Goal: Information Seeking & Learning: Learn about a topic

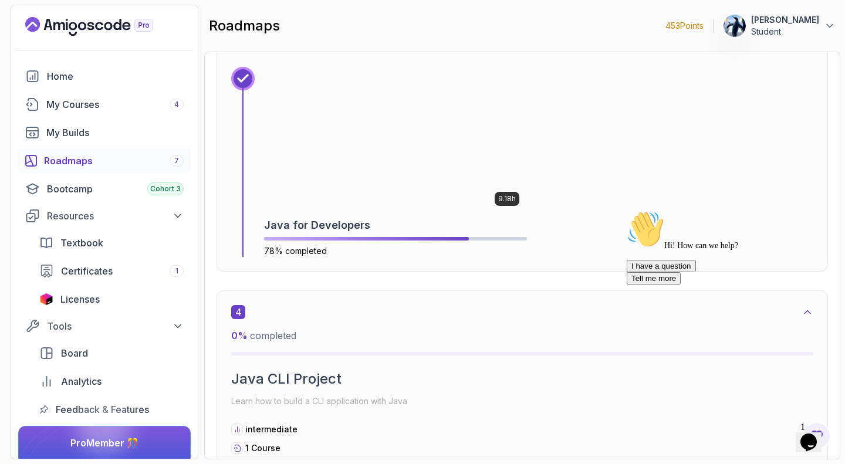
scroll to position [1486, 0]
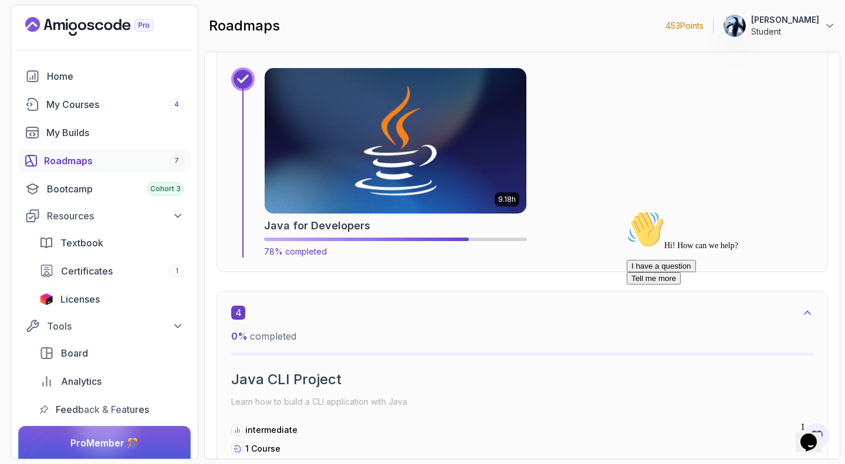
click at [393, 162] on img at bounding box center [395, 141] width 275 height 153
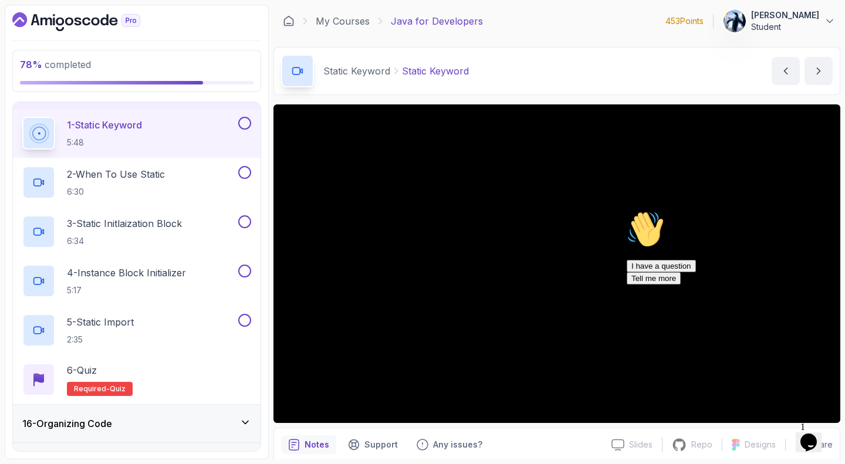
scroll to position [485, 0]
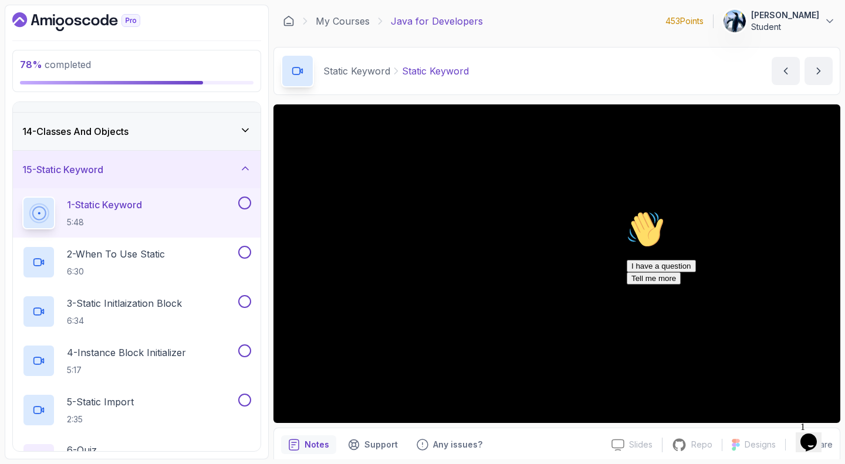
click at [162, 350] on p "4 - Instance Block Initializer" at bounding box center [126, 353] width 119 height 14
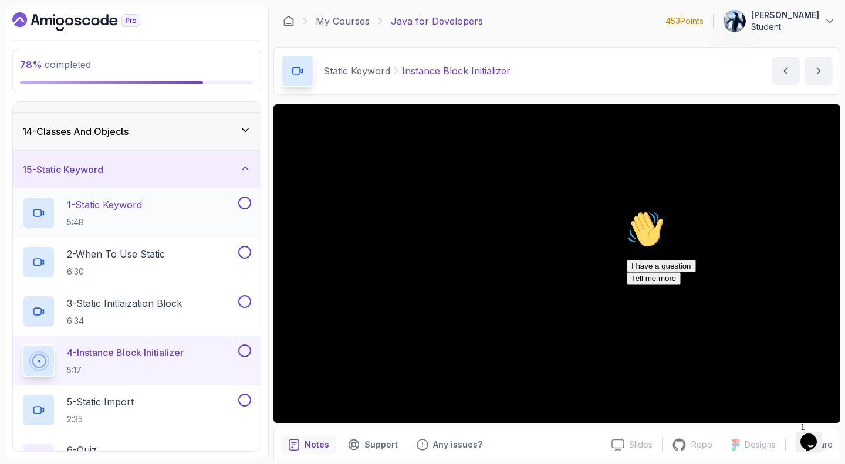
click at [107, 202] on p "1 - Static Keyword" at bounding box center [104, 205] width 75 height 14
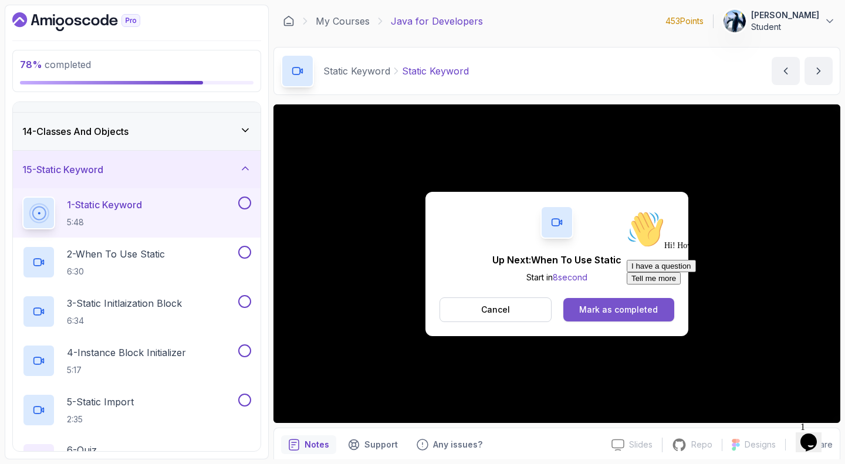
click at [610, 306] on div "Mark as completed" at bounding box center [618, 310] width 79 height 12
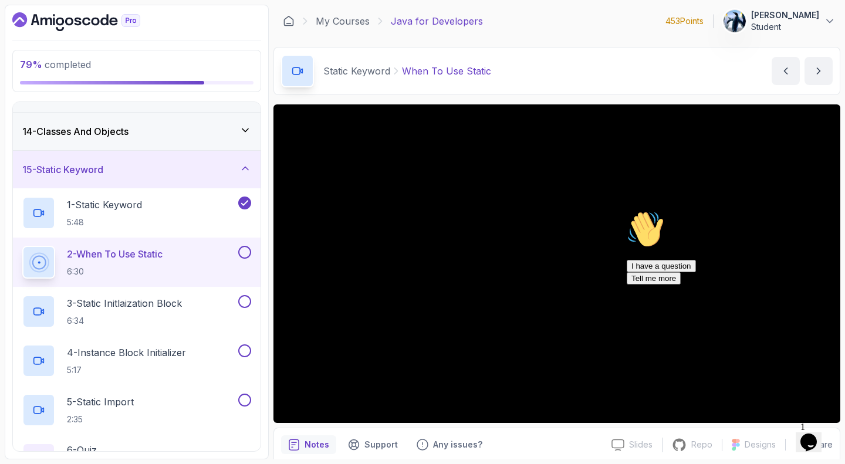
click at [627, 211] on icon "Chat attention grabber" at bounding box center [627, 211] width 0 height 0
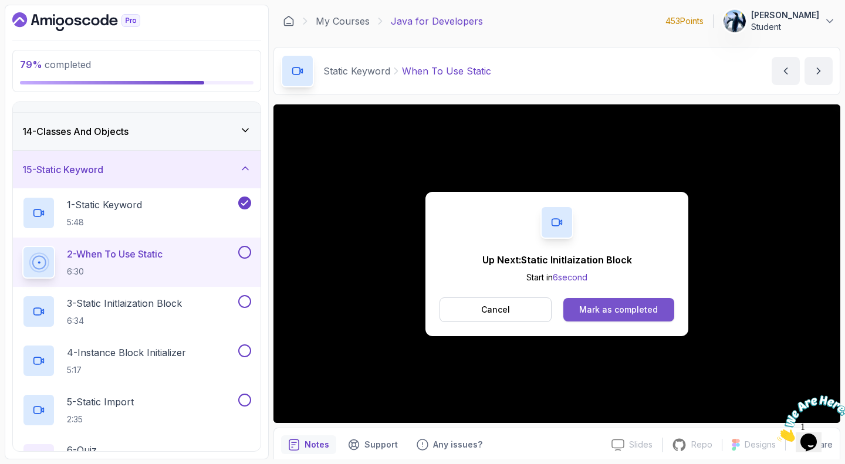
click at [611, 308] on div "Mark as completed" at bounding box center [618, 310] width 79 height 12
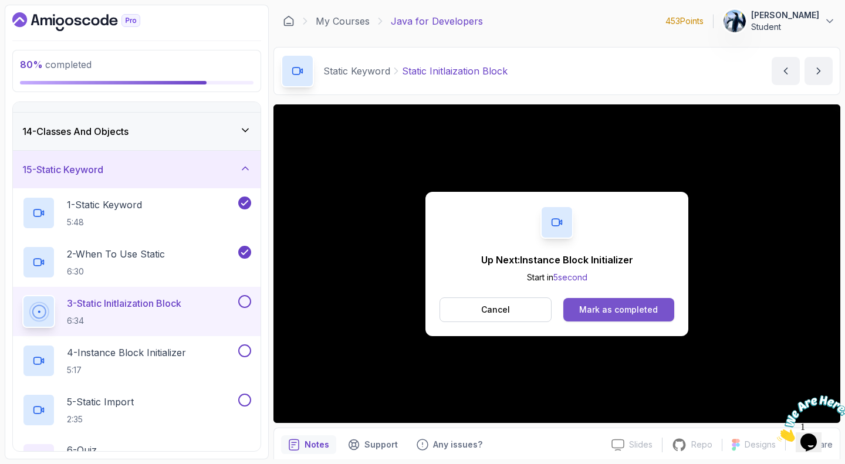
click at [659, 305] on button "Mark as completed" at bounding box center [618, 309] width 111 height 23
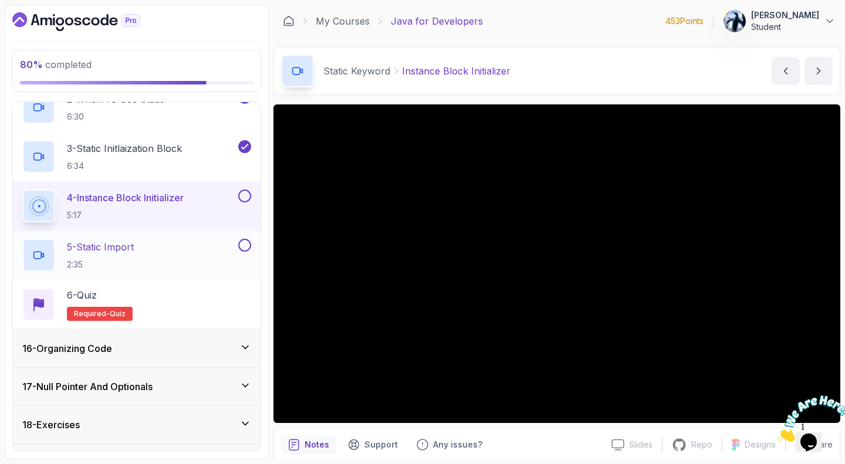
scroll to position [666, 0]
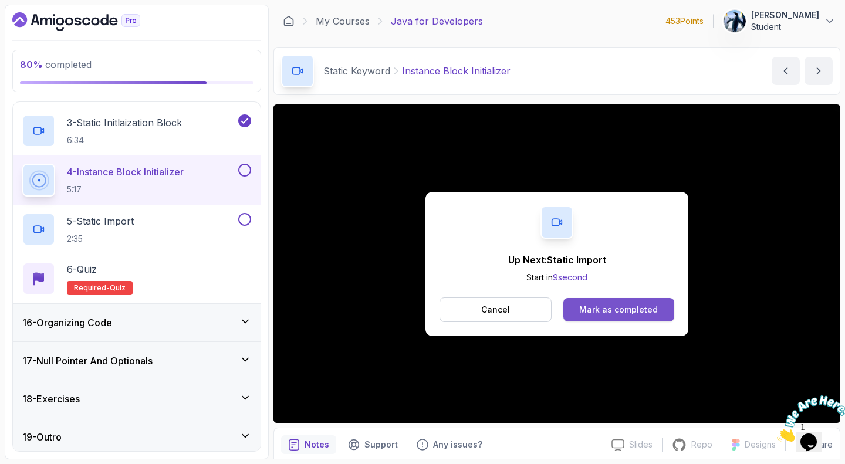
click at [622, 301] on button "Mark as completed" at bounding box center [618, 309] width 111 height 23
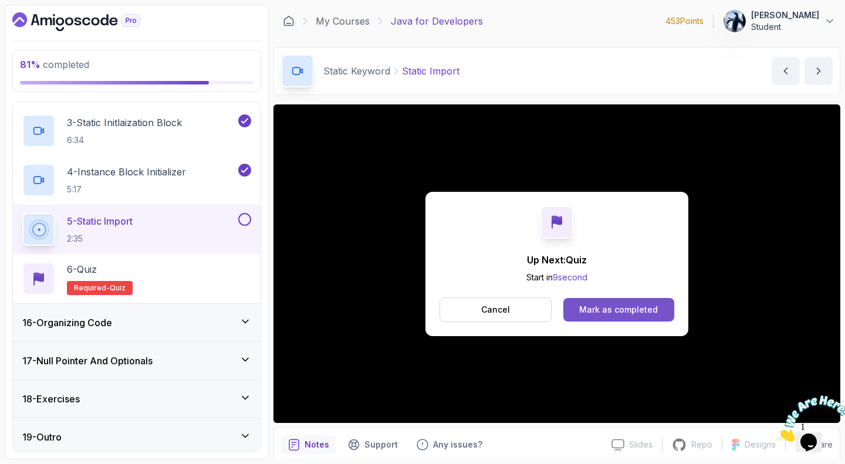
click at [621, 305] on div "Mark as completed" at bounding box center [618, 310] width 79 height 12
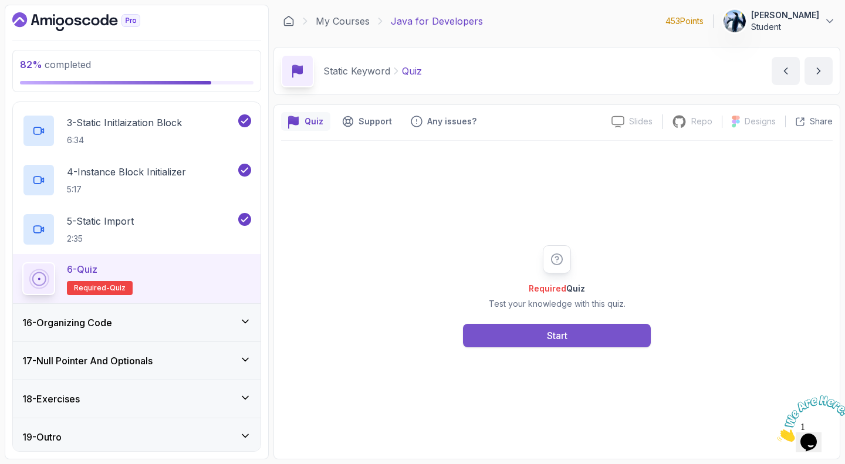
click at [557, 334] on div "Start" at bounding box center [557, 336] width 21 height 14
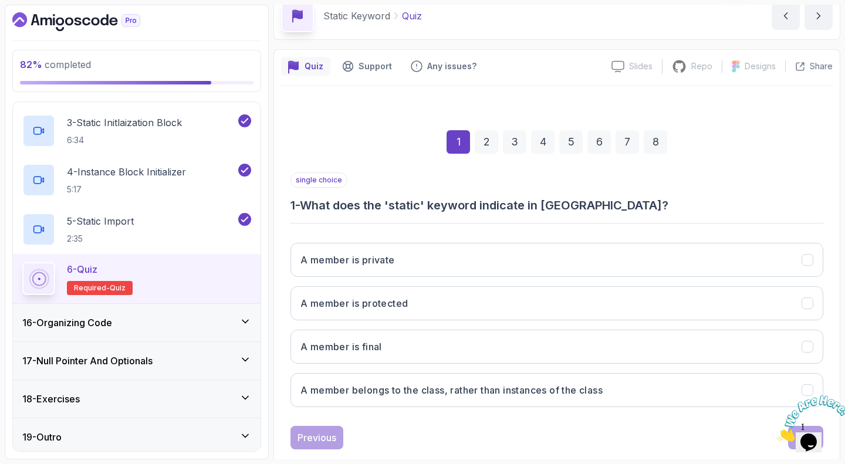
scroll to position [76, 0]
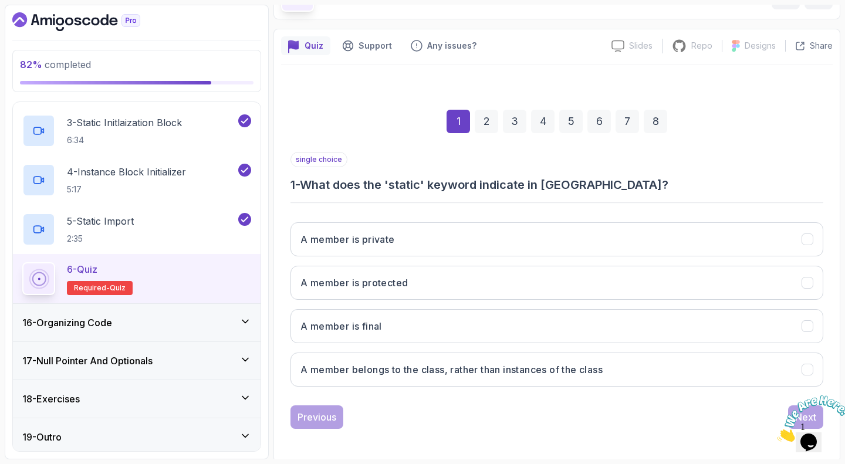
click at [529, 370] on h3 "A member belongs to the class, rather than instances of the class" at bounding box center [451, 370] width 302 height 14
click at [777, 434] on icon "Close" at bounding box center [777, 439] width 0 height 10
click at [794, 412] on button "Next" at bounding box center [805, 416] width 35 height 23
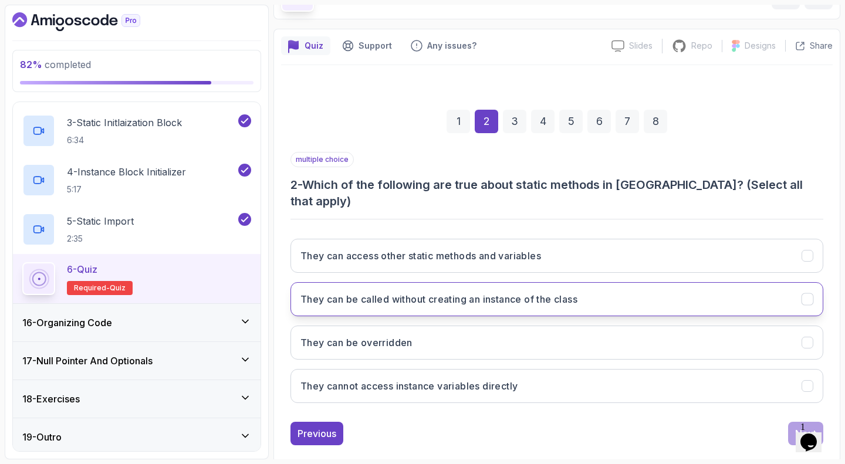
click at [605, 282] on button "They can be called without creating an instance of the class" at bounding box center [556, 299] width 533 height 34
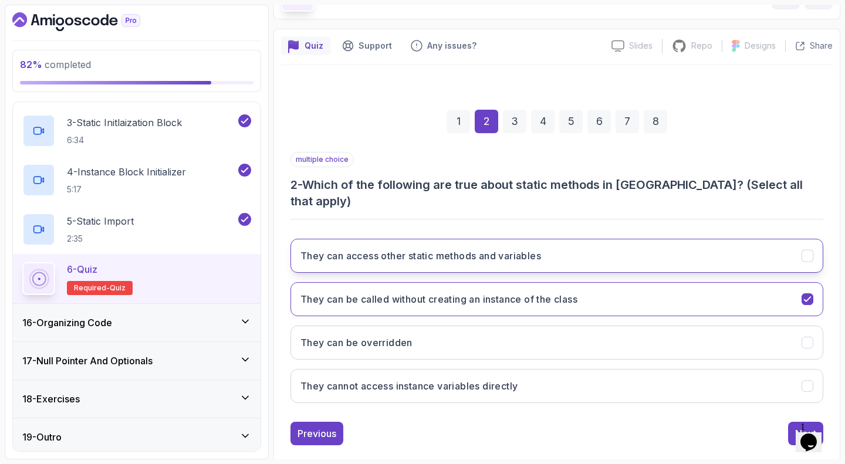
click at [573, 240] on button "They can access other static methods and variables" at bounding box center [556, 256] width 533 height 34
click at [803, 422] on button "Next" at bounding box center [805, 433] width 35 height 23
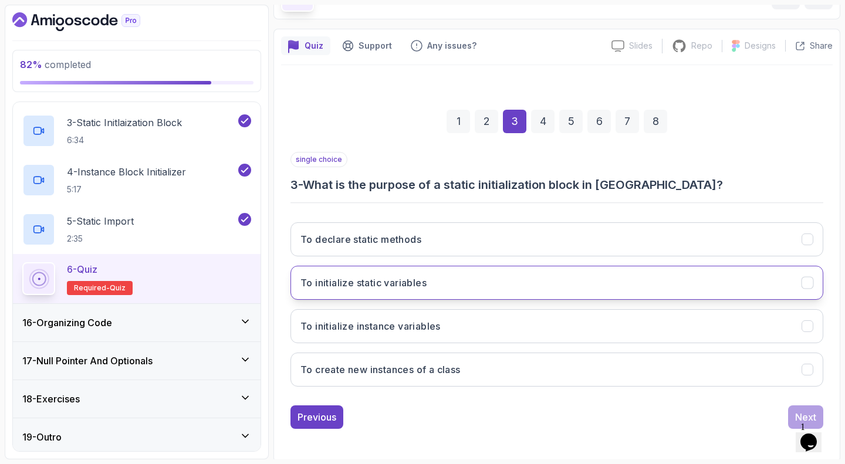
click at [487, 275] on button "To initialize static variables" at bounding box center [556, 283] width 533 height 34
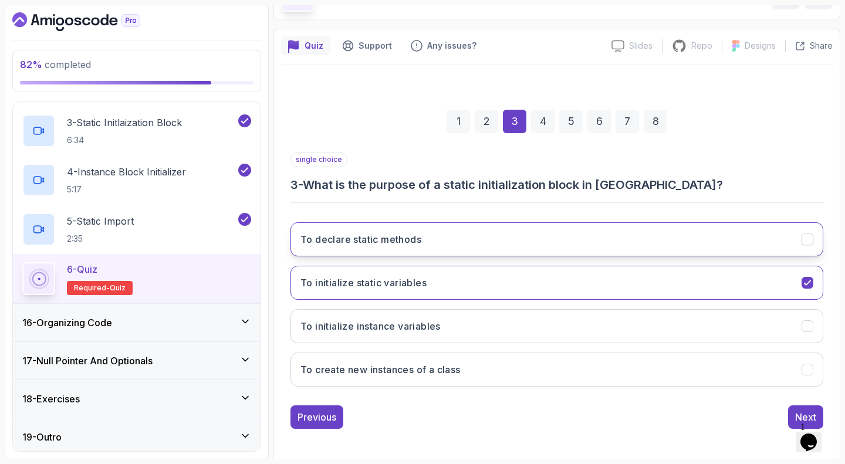
click at [466, 235] on button "To declare static methods" at bounding box center [556, 239] width 533 height 34
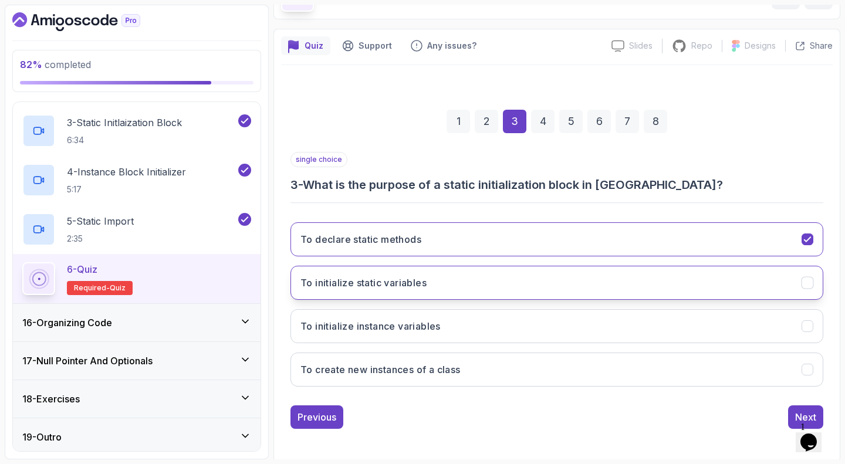
click at [482, 267] on button "To initialize static variables" at bounding box center [556, 283] width 533 height 34
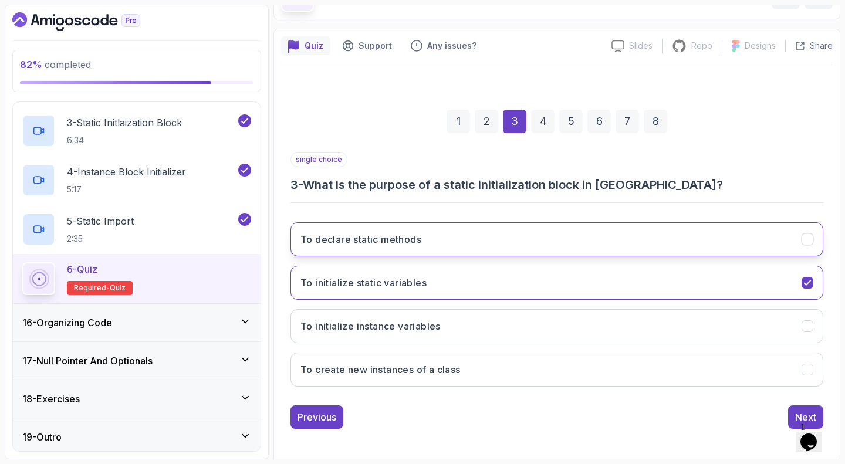
click at [744, 247] on button "To declare static methods" at bounding box center [556, 239] width 533 height 34
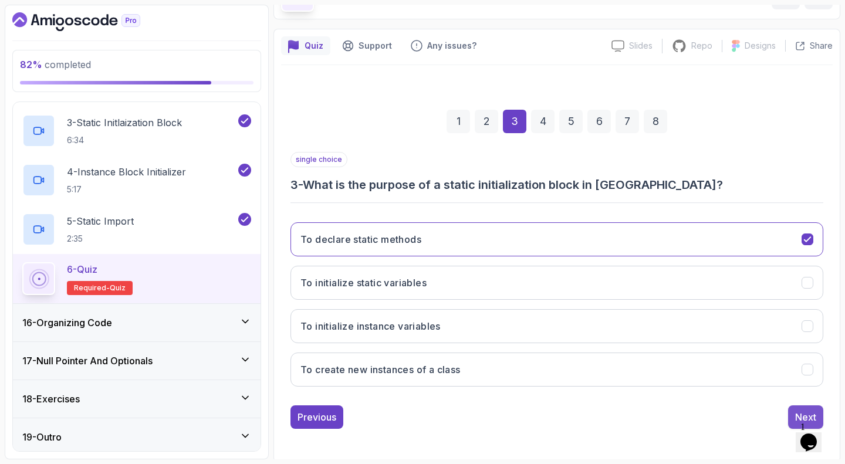
click at [791, 419] on button "Next" at bounding box center [805, 416] width 35 height 23
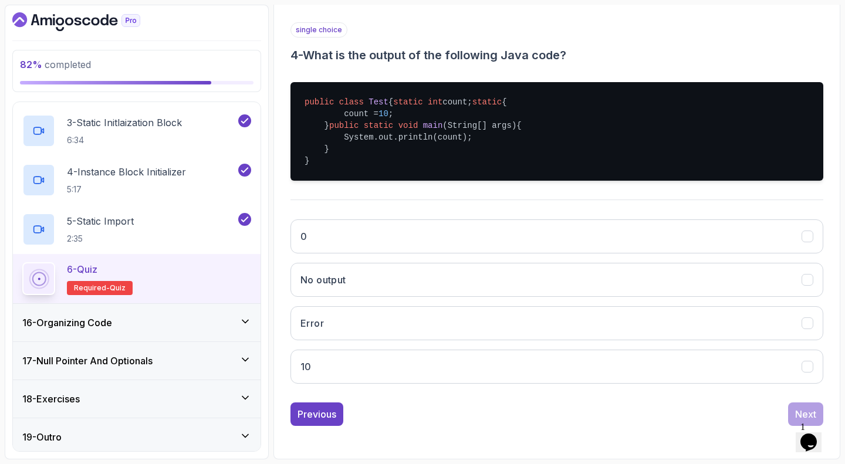
scroll to position [238, 0]
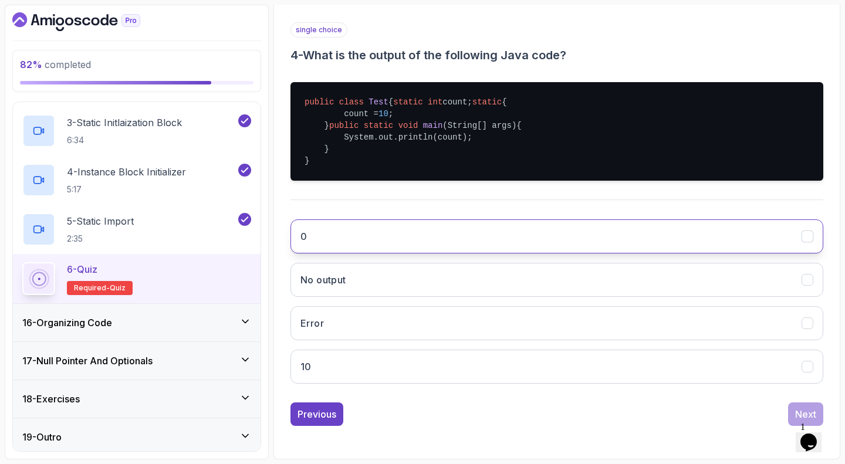
click at [636, 235] on button "0" at bounding box center [556, 236] width 533 height 34
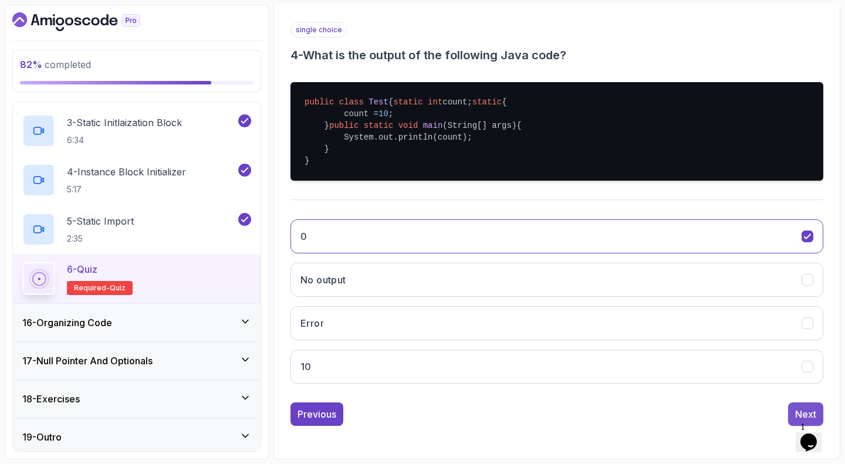
click at [794, 405] on button "Next" at bounding box center [805, 413] width 35 height 23
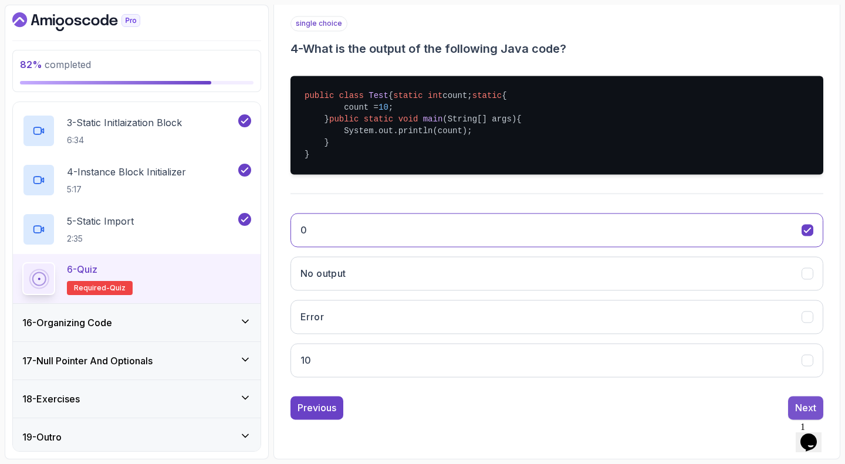
scroll to position [76, 0]
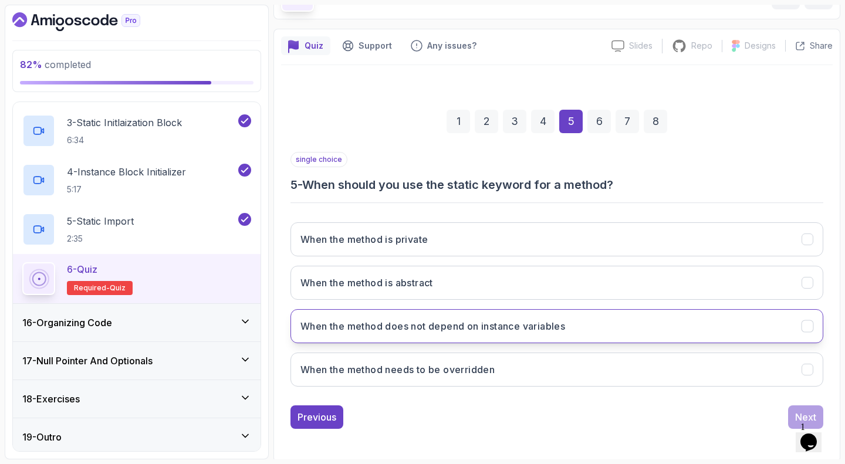
click at [675, 326] on button "When the method does not depend on instance variables" at bounding box center [556, 326] width 533 height 34
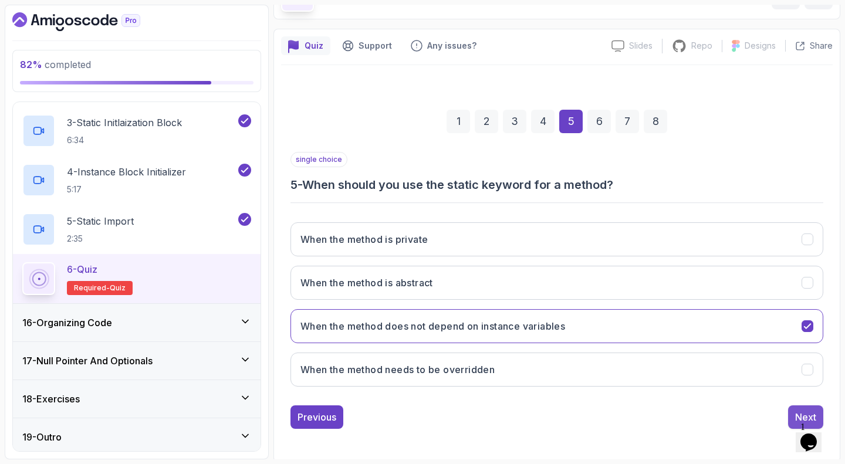
click at [797, 411] on div "Next" at bounding box center [805, 417] width 21 height 14
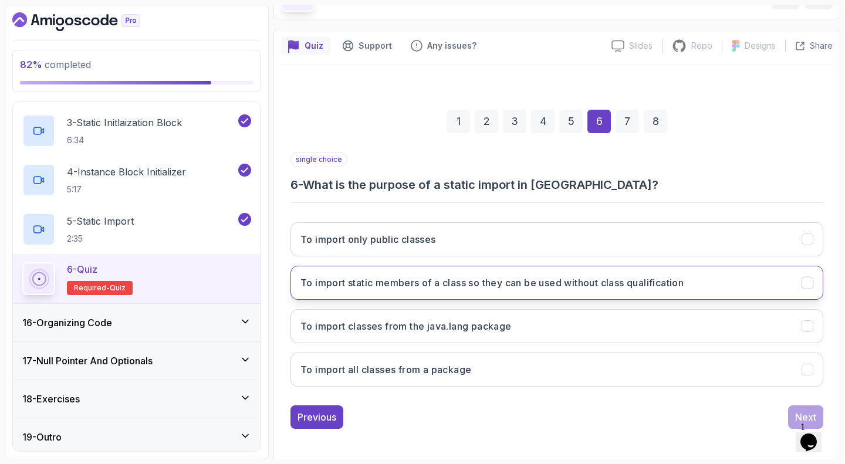
click at [696, 282] on button "To import static members of a class so they can be used without class qualifica…" at bounding box center [556, 283] width 533 height 34
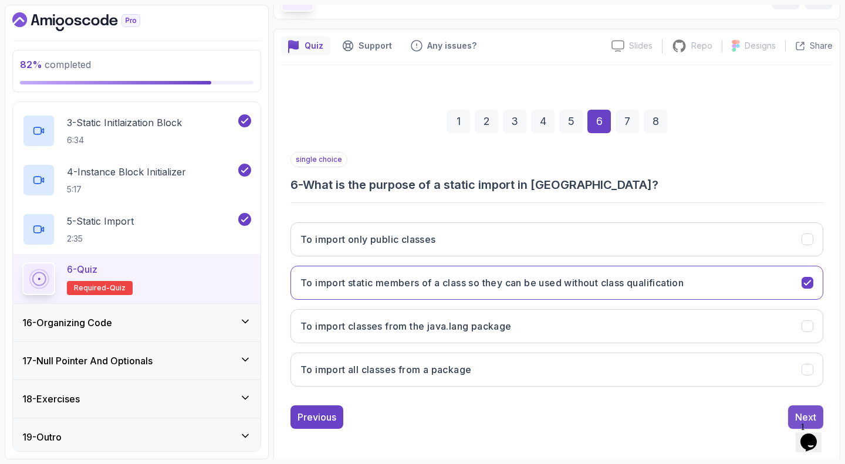
click at [801, 415] on div "Next" at bounding box center [805, 417] width 21 height 14
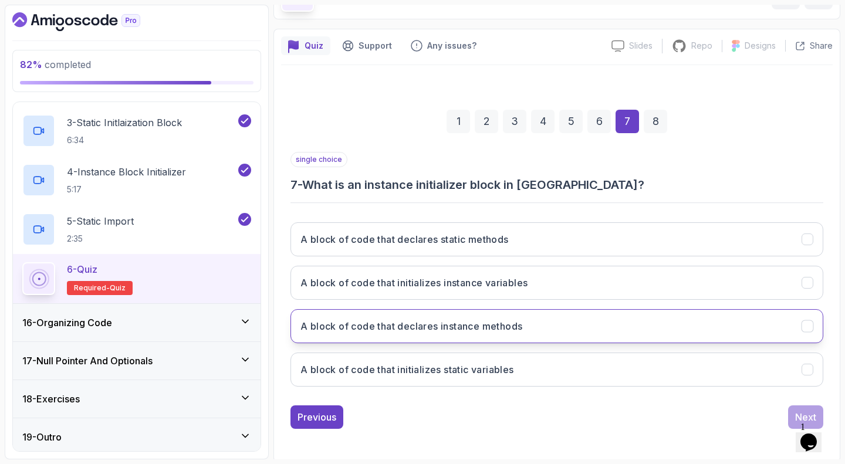
click at [543, 320] on button "A block of code that declares instance methods" at bounding box center [556, 326] width 533 height 34
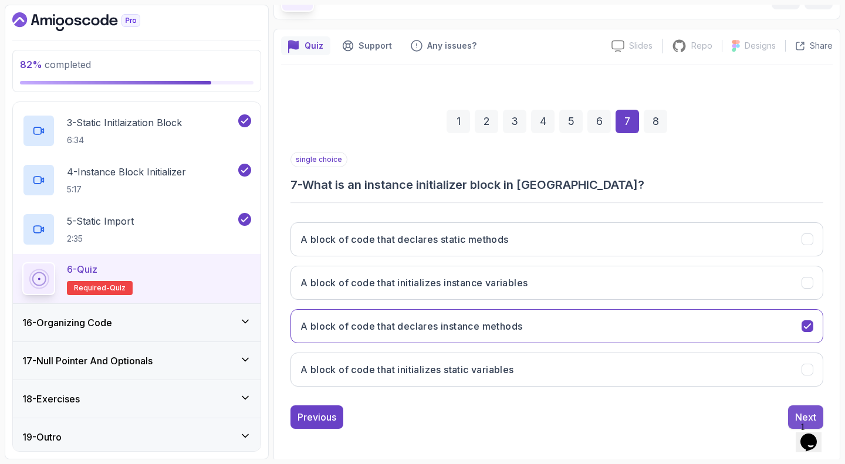
click at [790, 415] on button "Next" at bounding box center [805, 416] width 35 height 23
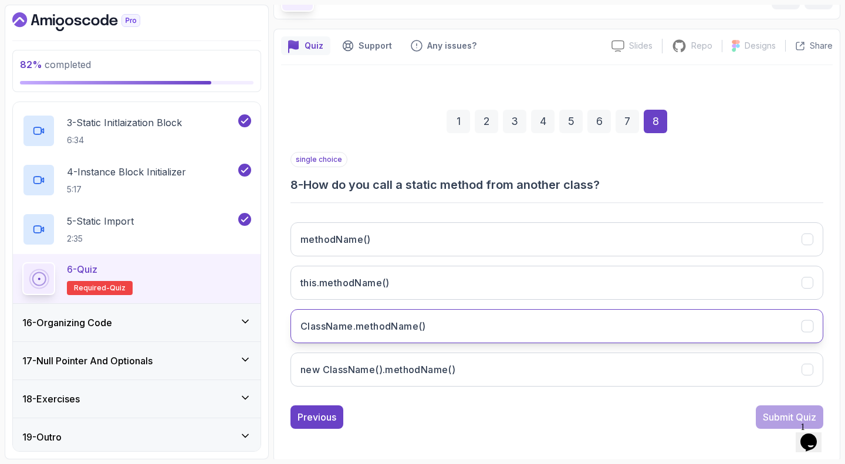
click at [521, 322] on button "ClassName.methodName()" at bounding box center [556, 326] width 533 height 34
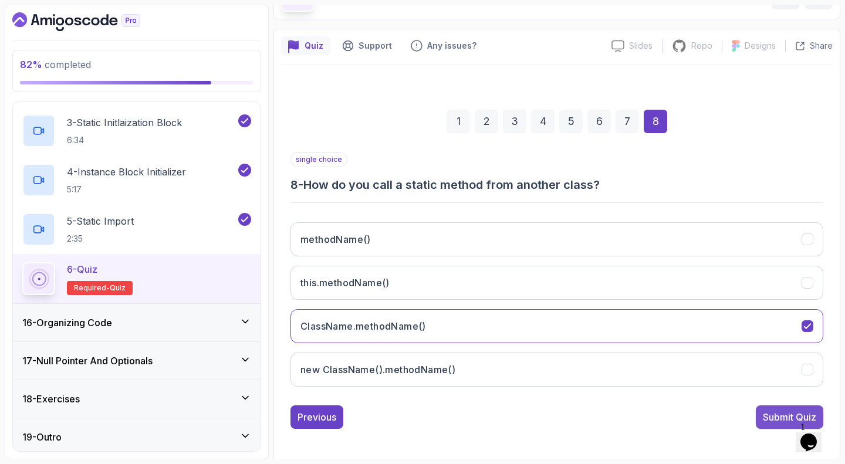
click at [764, 410] on div "Submit Quiz" at bounding box center [789, 417] width 53 height 14
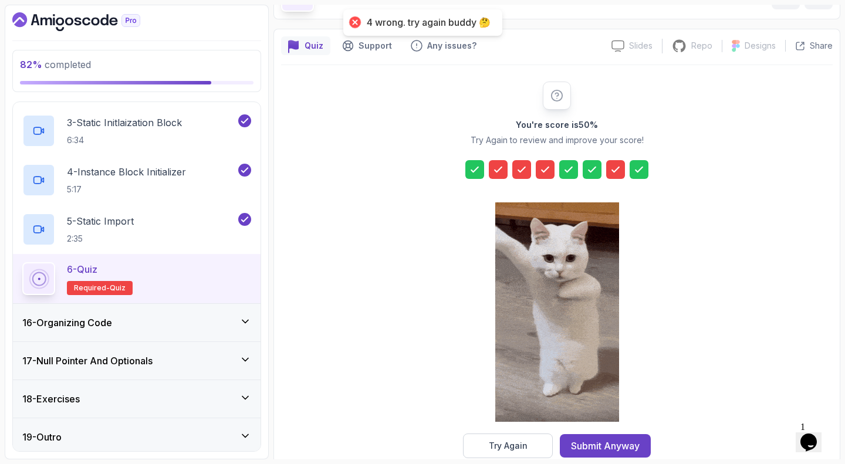
click at [611, 169] on icon at bounding box center [616, 170] width 12 height 12
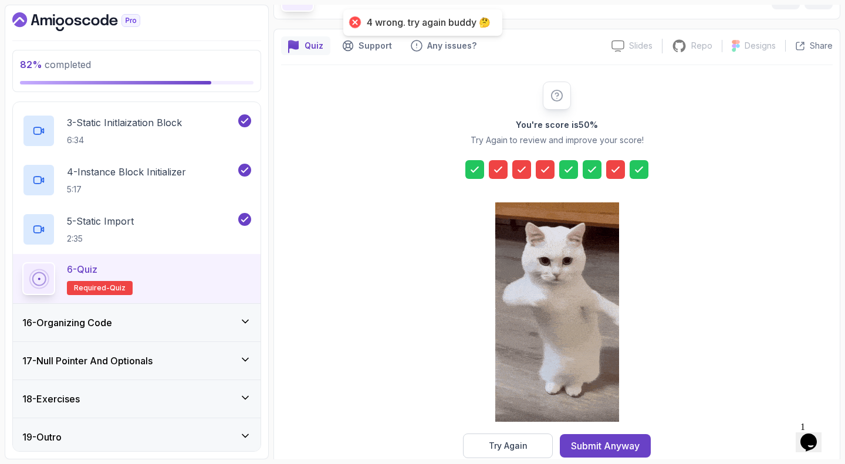
scroll to position [97, 0]
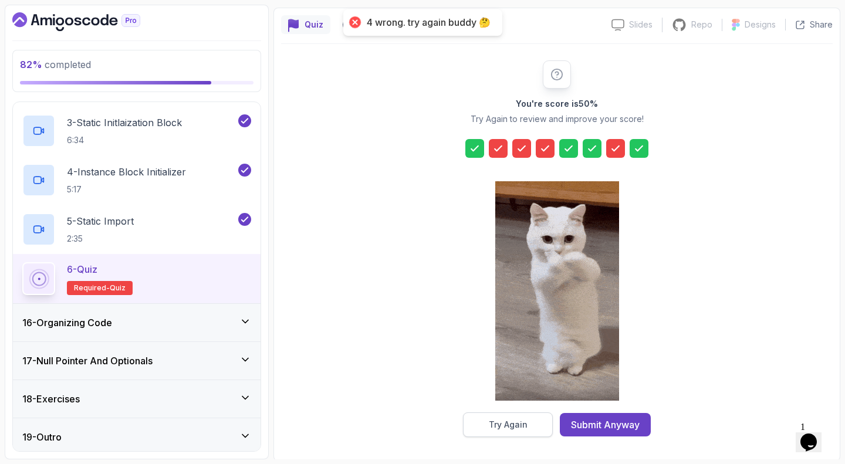
click at [501, 414] on button "Try Again" at bounding box center [508, 424] width 90 height 25
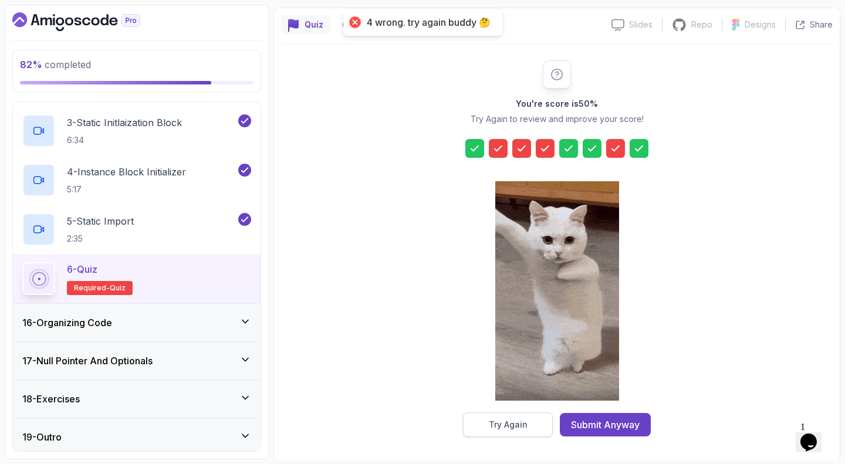
scroll to position [76, 0]
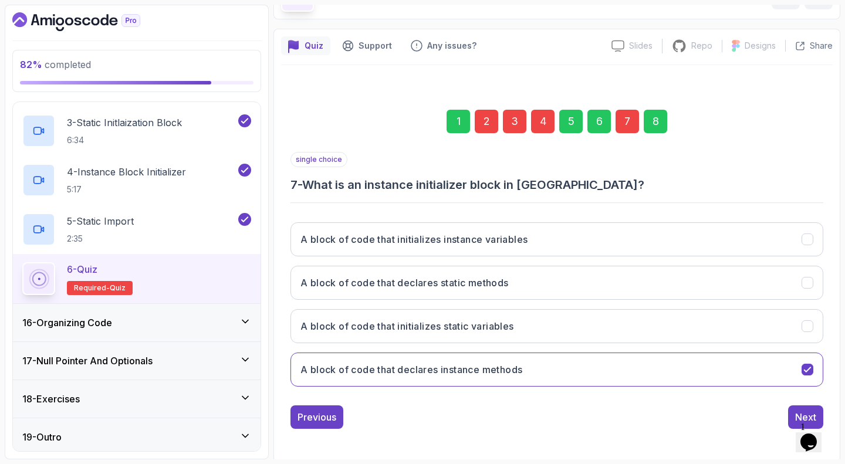
click at [632, 127] on div "7" at bounding box center [626, 121] width 23 height 23
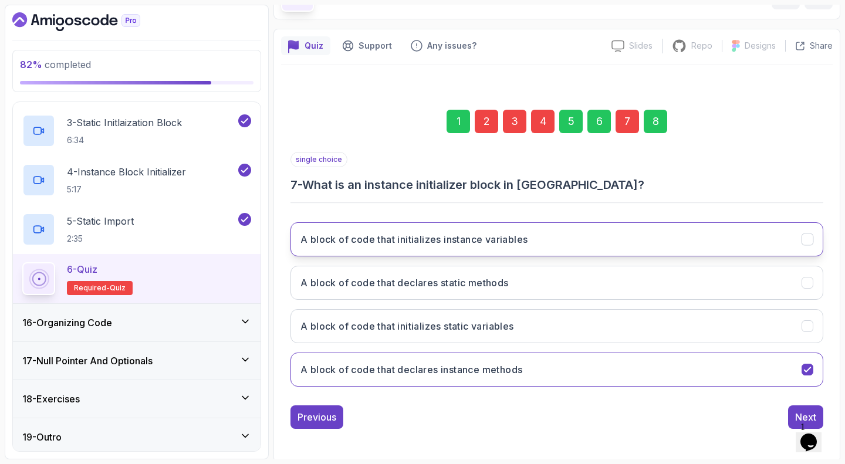
click at [553, 245] on button "A block of code that initializes instance variables" at bounding box center [556, 239] width 533 height 34
click at [550, 123] on div "4" at bounding box center [542, 121] width 23 height 23
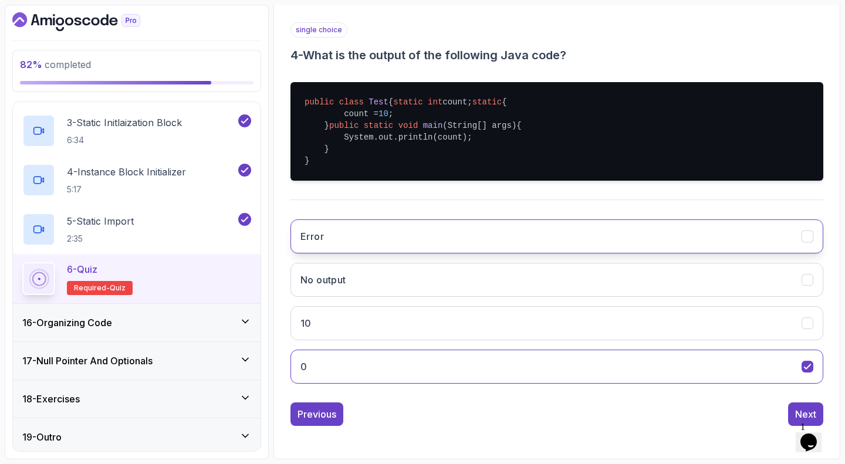
scroll to position [237, 0]
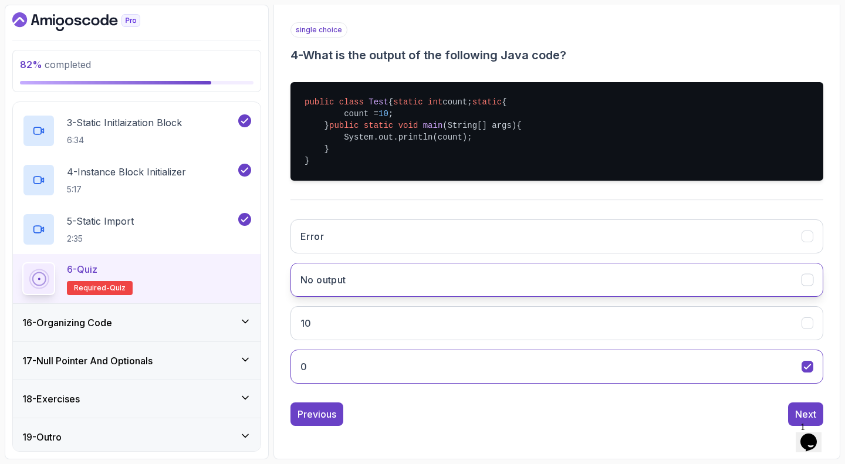
click at [488, 278] on button "No output" at bounding box center [556, 280] width 533 height 34
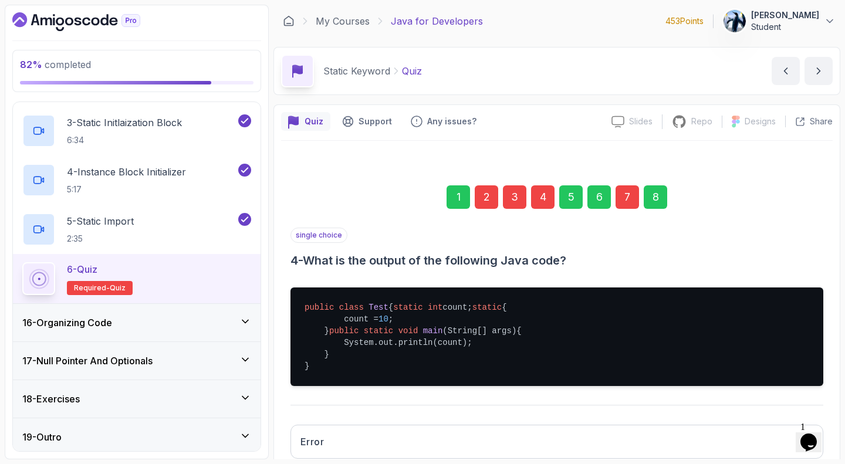
click at [513, 195] on div "3" at bounding box center [514, 196] width 23 height 23
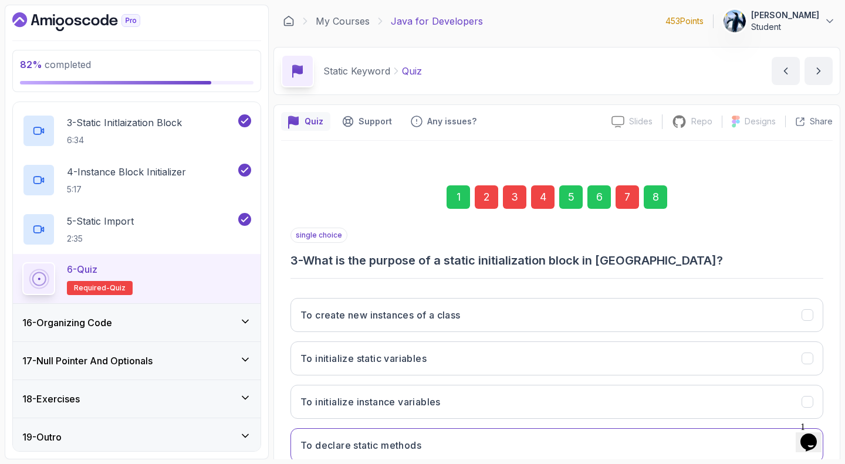
scroll to position [76, 0]
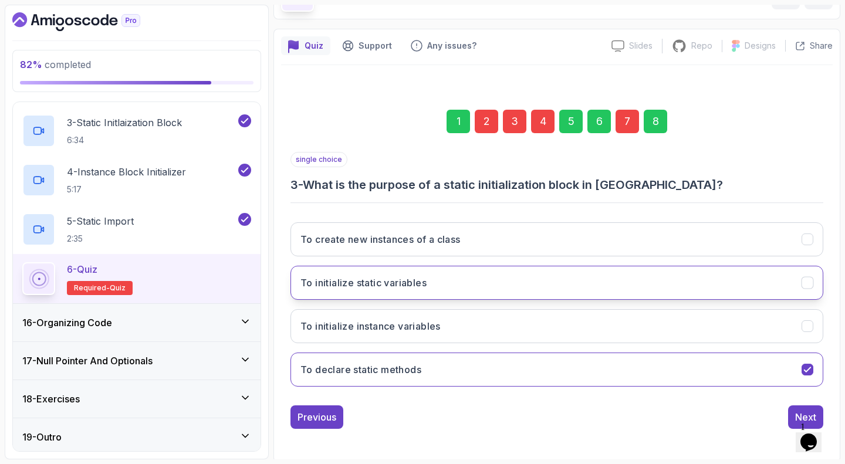
click at [463, 285] on button "To initialize static variables" at bounding box center [556, 283] width 533 height 34
click at [520, 124] on div "3" at bounding box center [514, 121] width 23 height 23
click at [492, 117] on div "2" at bounding box center [486, 121] width 23 height 23
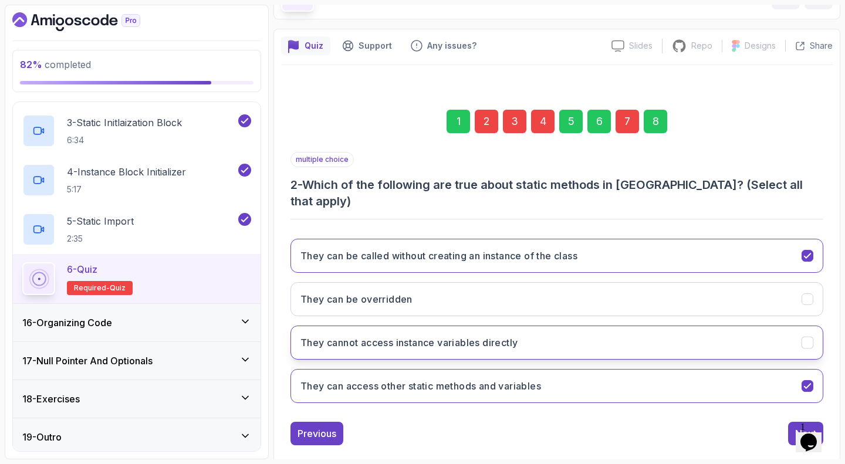
click at [680, 326] on button "They cannot access instance variables directly" at bounding box center [556, 343] width 533 height 34
click at [645, 117] on div "8" at bounding box center [655, 121] width 23 height 23
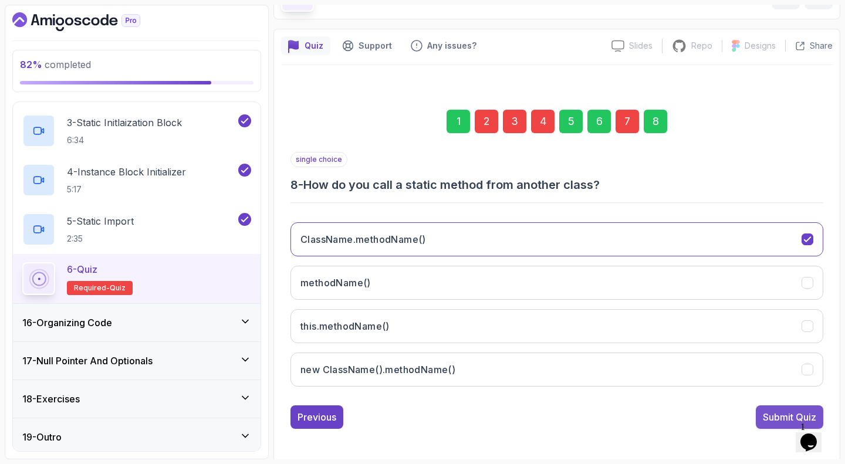
click at [779, 412] on div "Submit Quiz" at bounding box center [789, 417] width 53 height 14
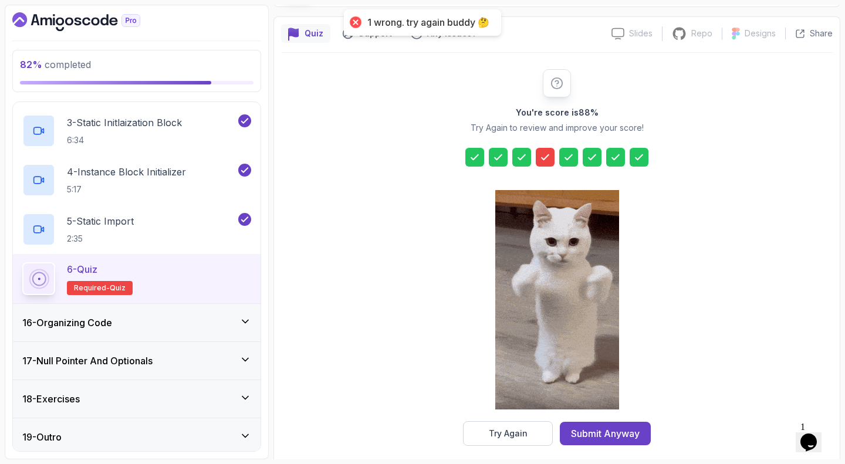
scroll to position [89, 0]
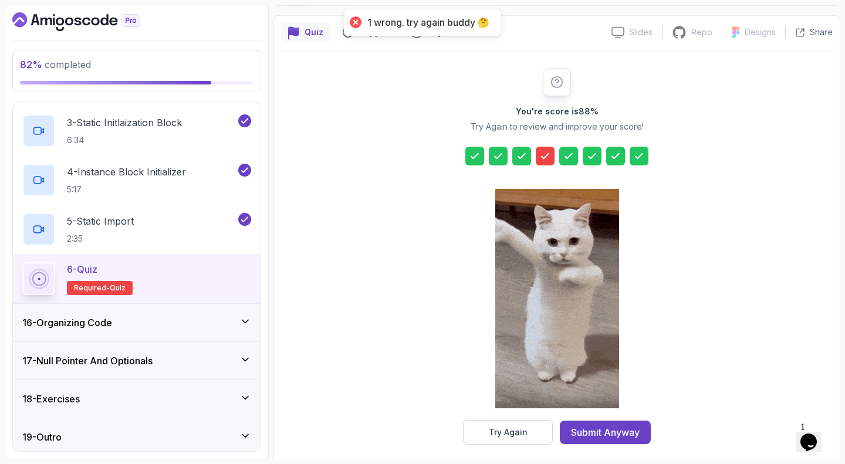
click at [503, 451] on div "You're score is 88 % Try Again to review and improve your score! Try Again Subm…" at bounding box center [556, 256] width 551 height 409
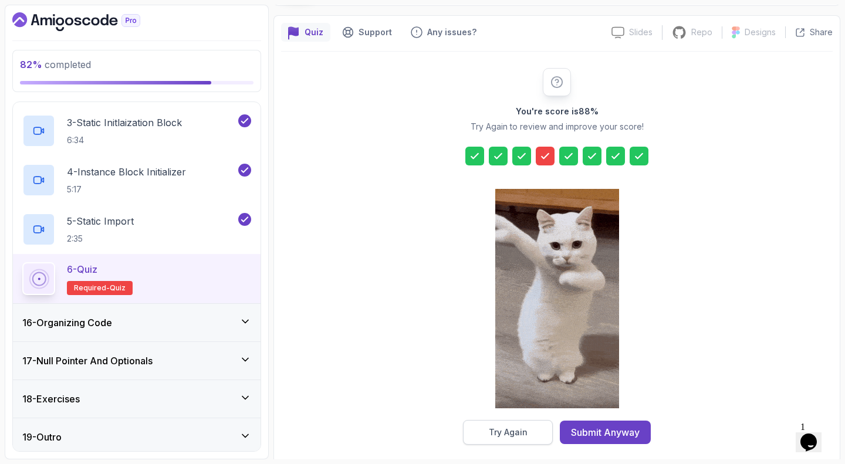
click at [496, 434] on div "Try Again" at bounding box center [508, 432] width 39 height 12
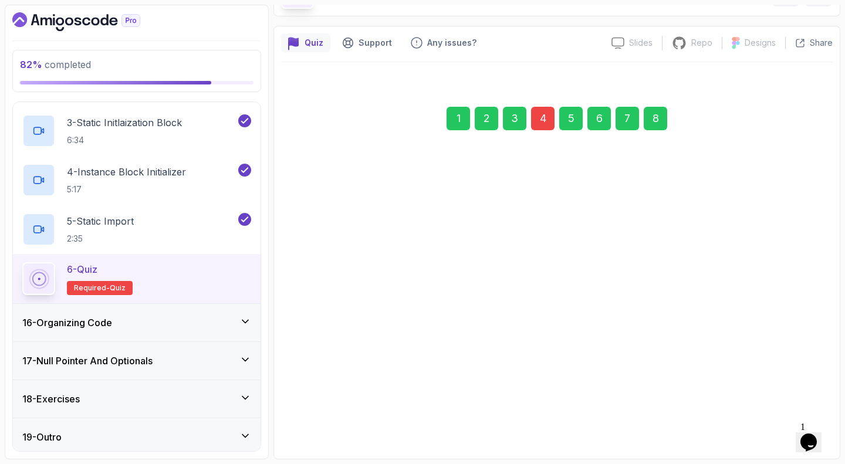
scroll to position [76, 0]
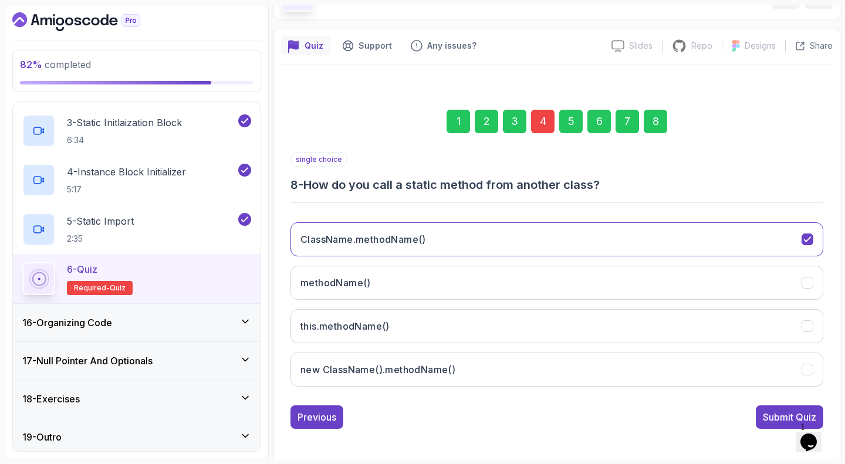
click at [549, 116] on div "4" at bounding box center [542, 121] width 23 height 23
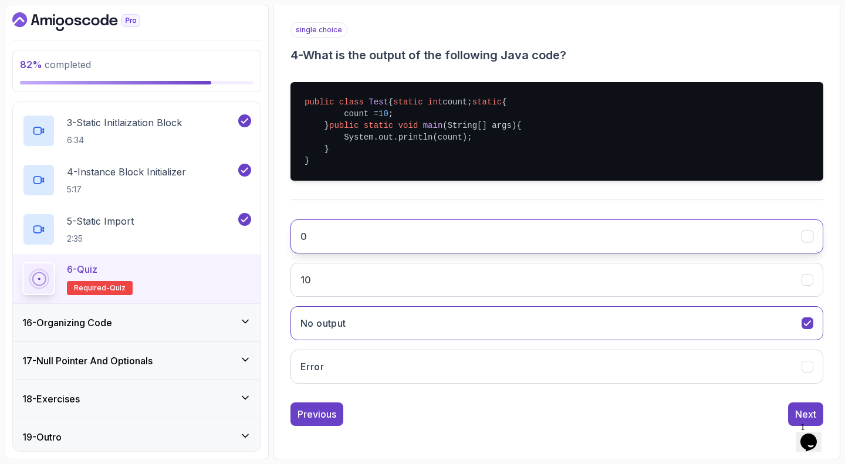
scroll to position [212, 0]
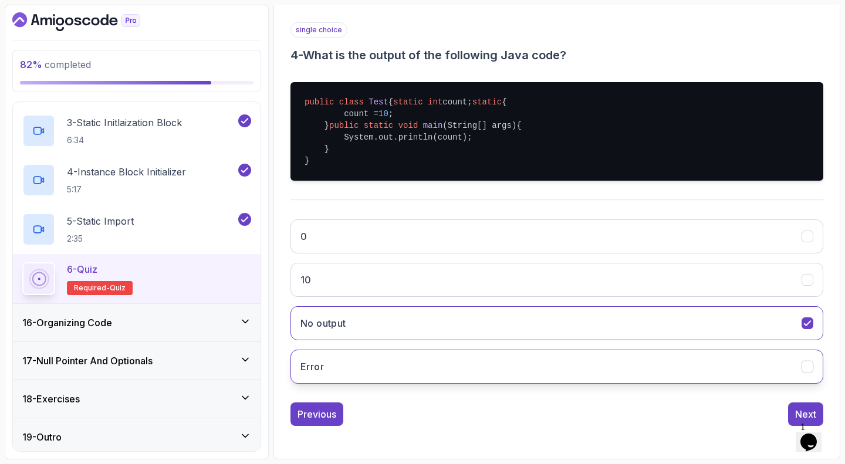
click at [434, 384] on button "Error" at bounding box center [556, 367] width 533 height 34
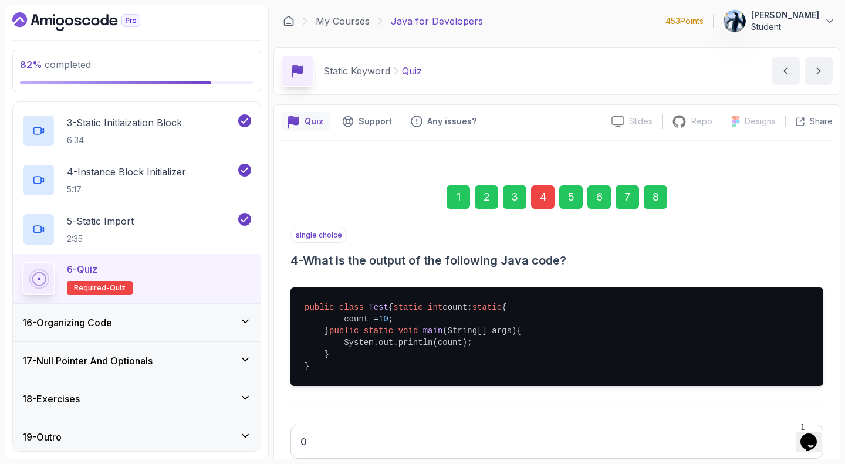
click at [653, 196] on div "8" at bounding box center [655, 196] width 23 height 23
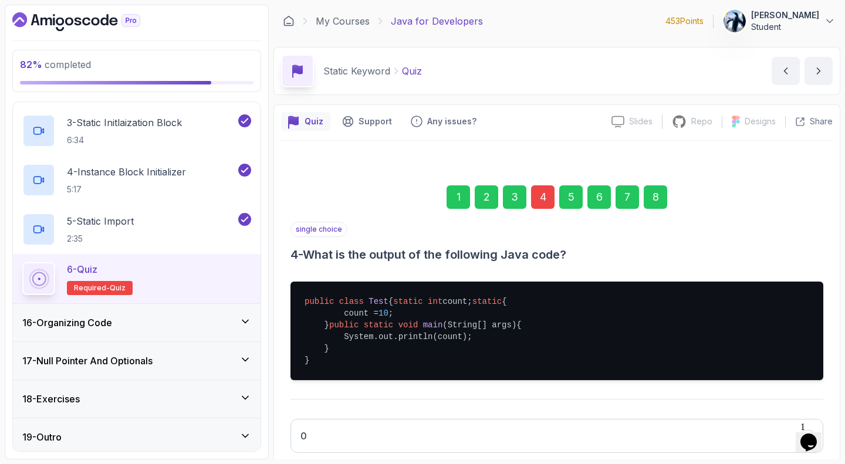
scroll to position [76, 0]
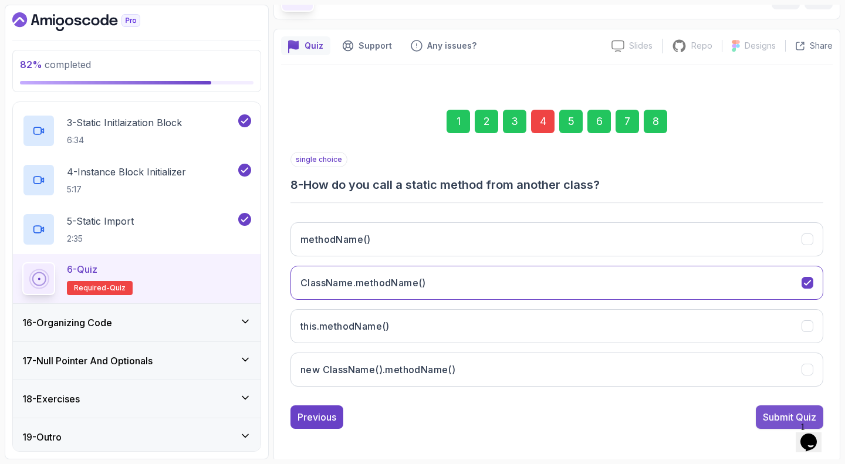
click at [783, 412] on div "Submit Quiz" at bounding box center [789, 417] width 53 height 14
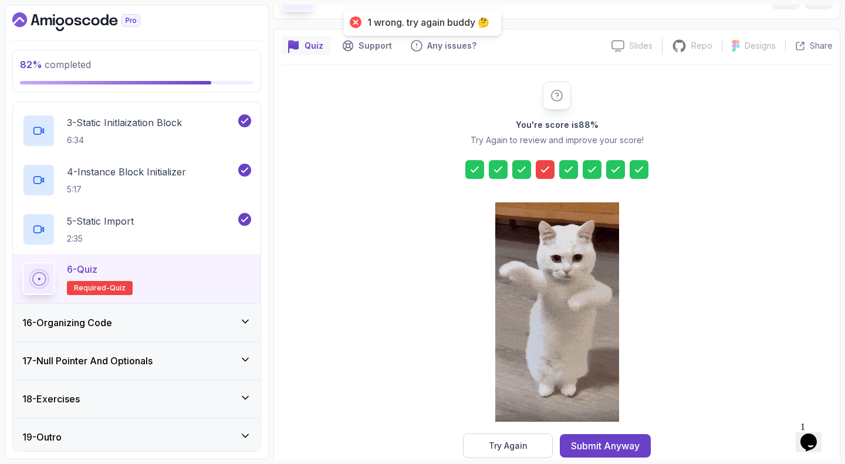
click at [544, 165] on icon at bounding box center [545, 170] width 12 height 12
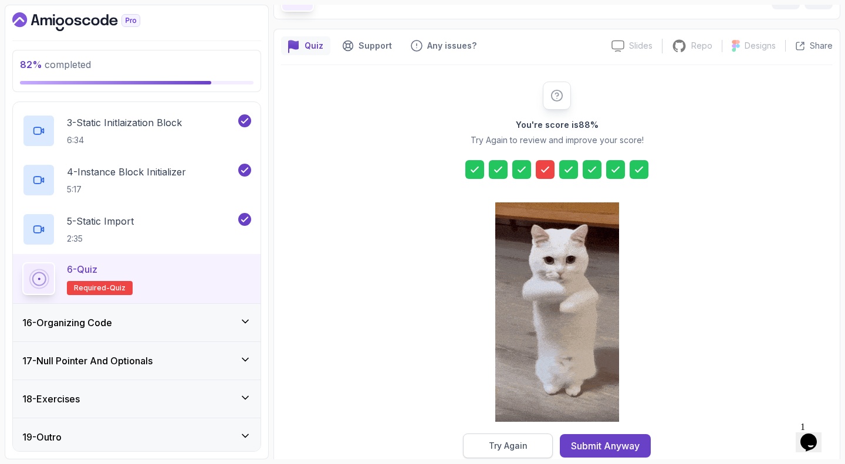
click at [537, 448] on button "Try Again" at bounding box center [508, 446] width 90 height 25
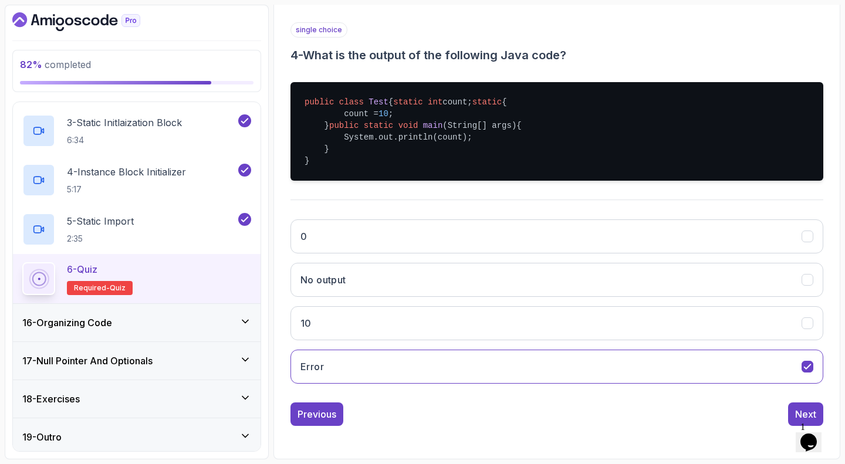
scroll to position [238, 0]
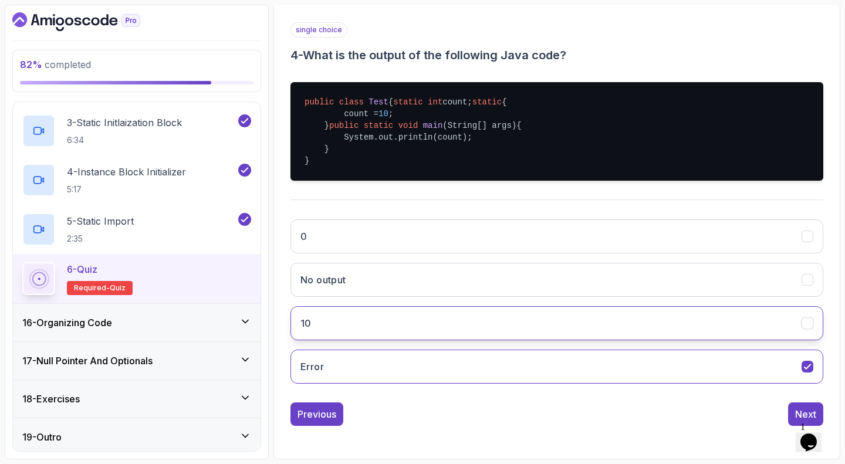
click at [451, 310] on button "10" at bounding box center [556, 323] width 533 height 34
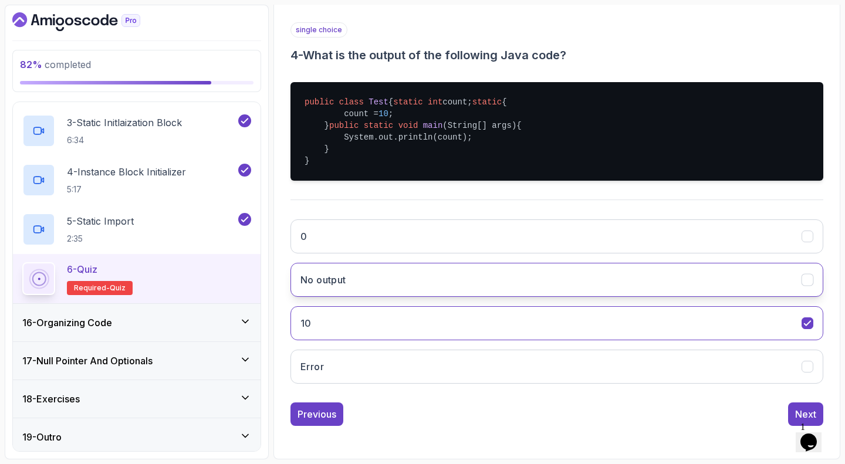
click at [451, 284] on button "No output" at bounding box center [556, 280] width 533 height 34
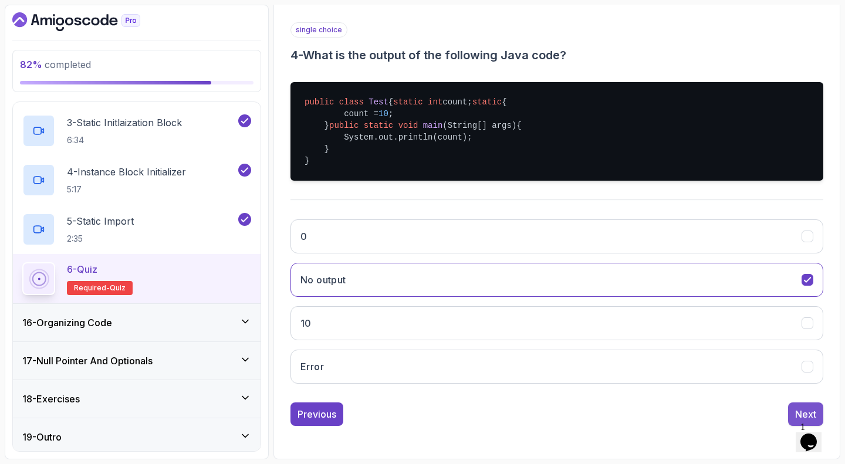
scroll to position [0, 0]
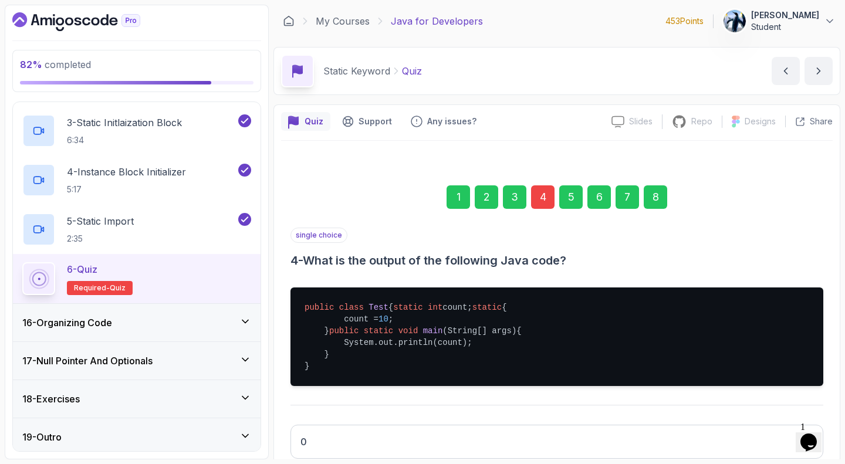
click at [662, 195] on div "8" at bounding box center [655, 196] width 23 height 23
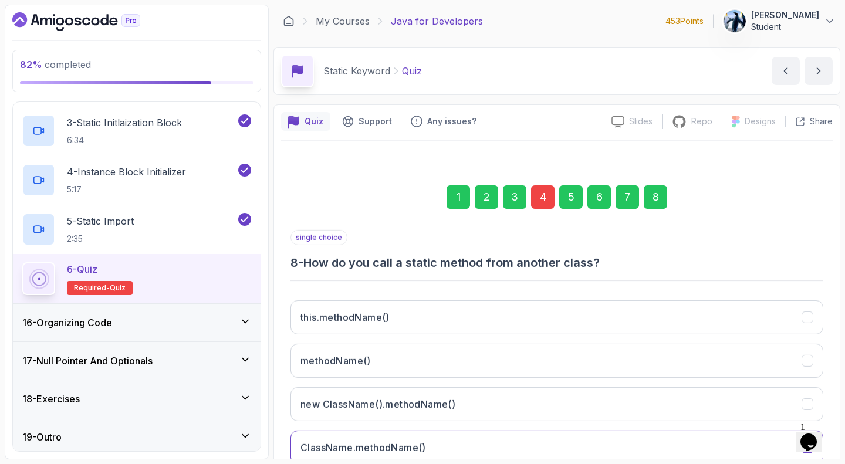
scroll to position [76, 0]
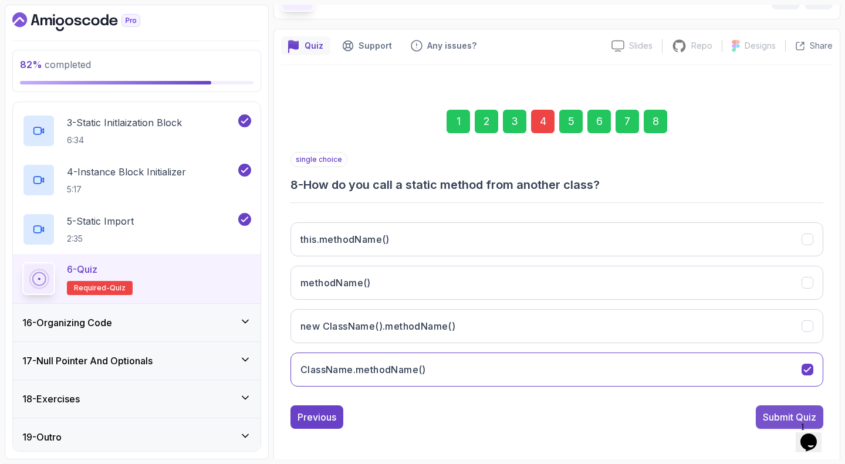
click at [792, 415] on div "Submit Quiz" at bounding box center [789, 417] width 53 height 14
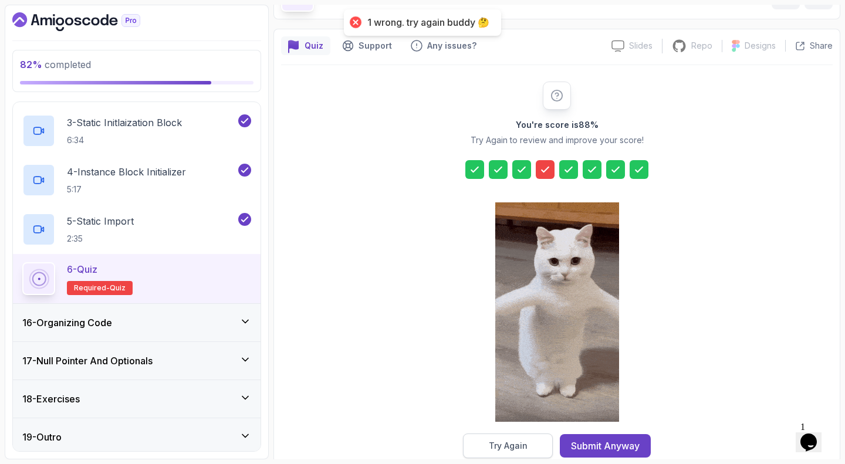
click at [487, 448] on button "Try Again" at bounding box center [508, 446] width 90 height 25
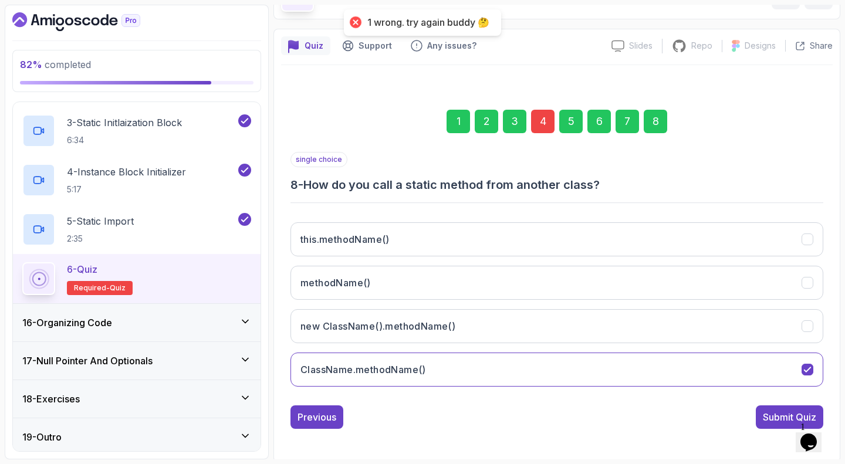
click at [530, 112] on div "1 2 3 4 5 6 7 8" at bounding box center [556, 121] width 533 height 61
click at [537, 117] on div "4" at bounding box center [542, 121] width 23 height 23
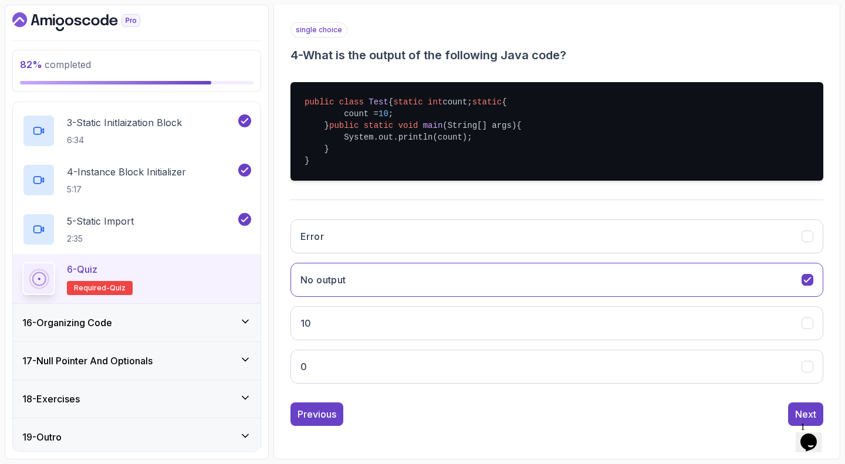
scroll to position [236, 0]
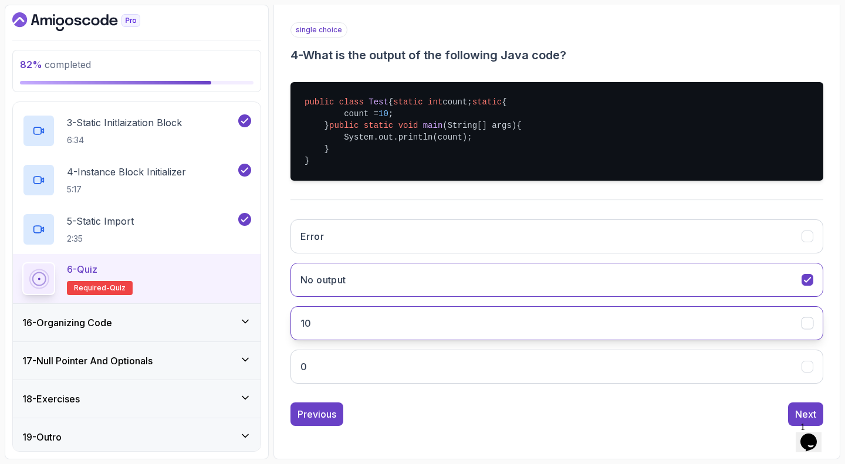
click at [386, 337] on button "10" at bounding box center [556, 323] width 533 height 34
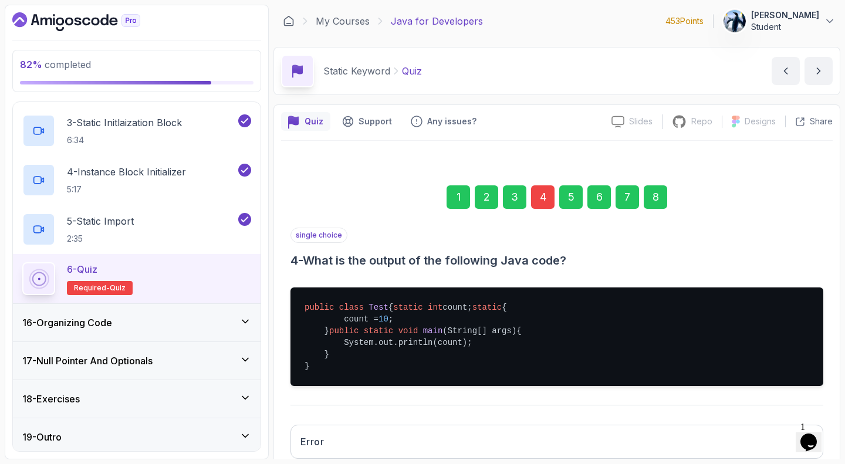
click at [660, 195] on div "8" at bounding box center [655, 196] width 23 height 23
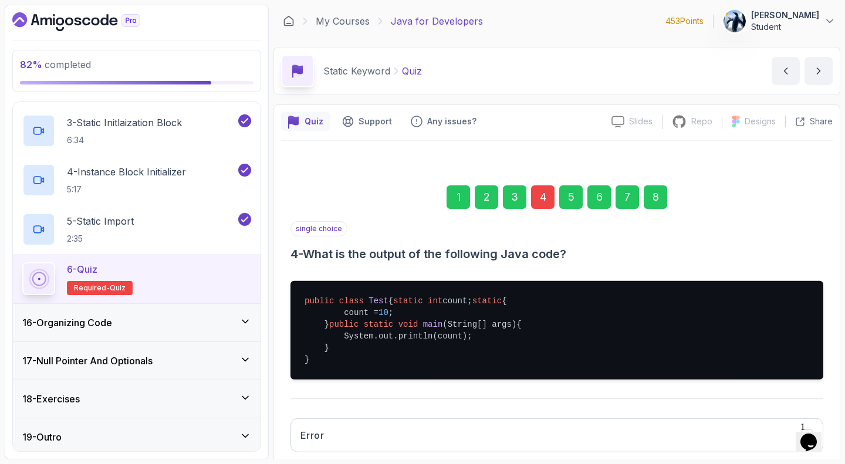
scroll to position [76, 0]
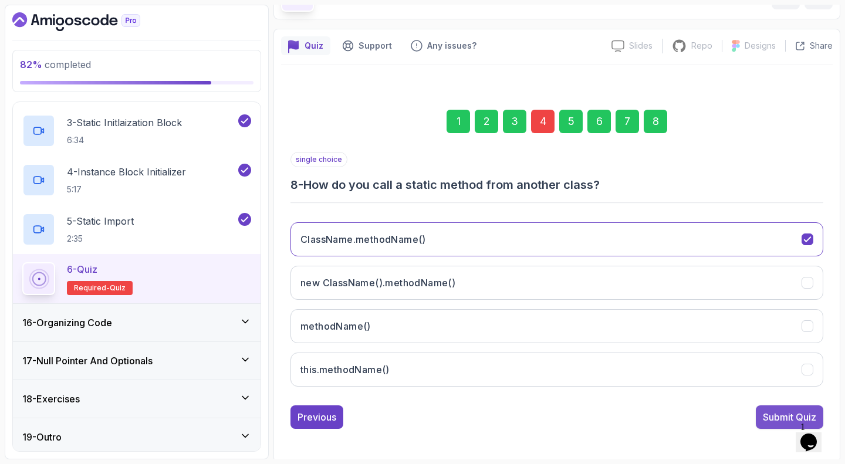
click at [772, 405] on button "Submit Quiz" at bounding box center [789, 416] width 67 height 23
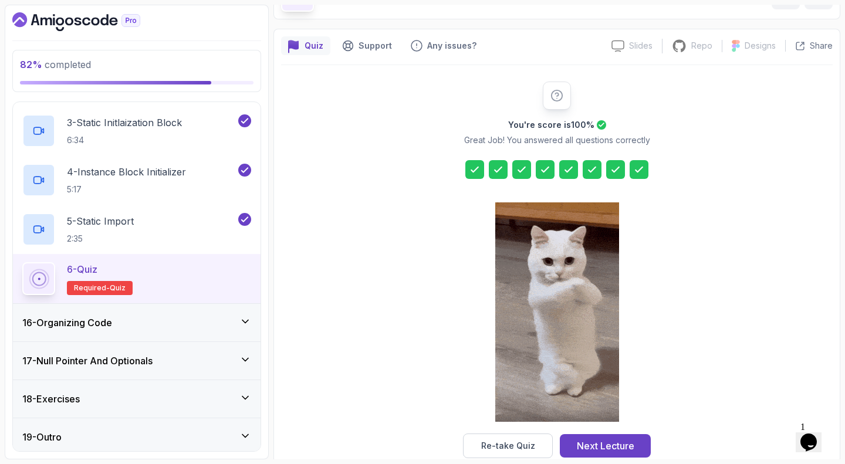
click at [221, 322] on div "16 - Organizing Code" at bounding box center [136, 323] width 229 height 14
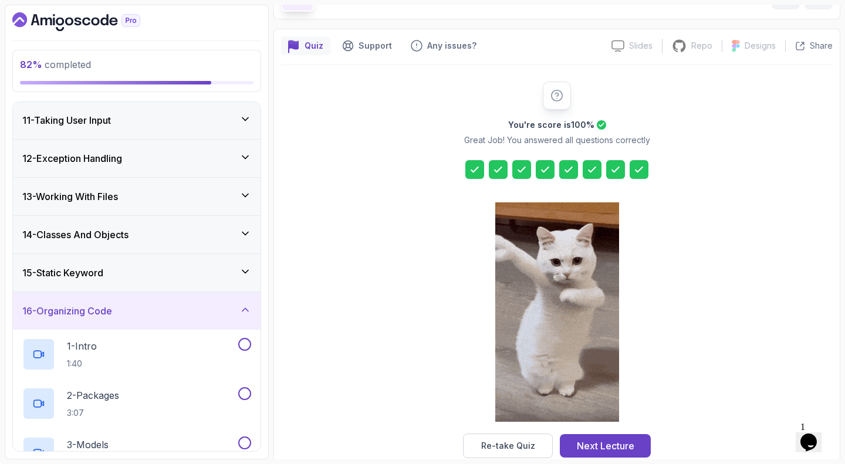
scroll to position [382, 0]
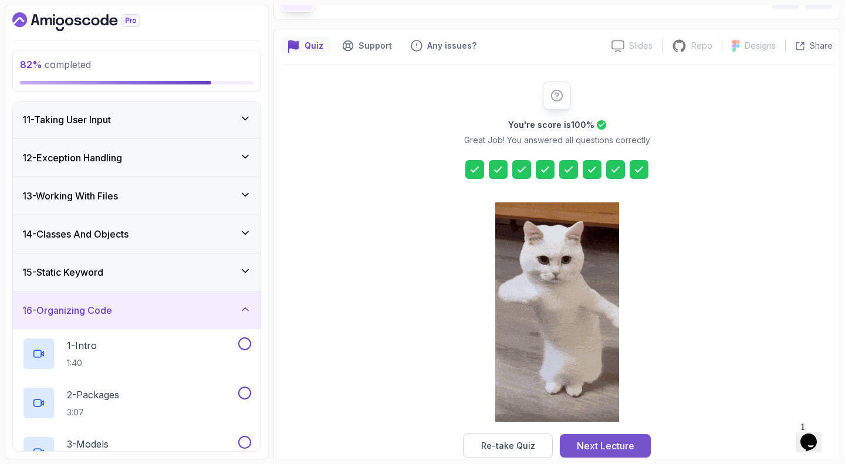
click at [584, 436] on button "Next Lecture" at bounding box center [605, 445] width 91 height 23
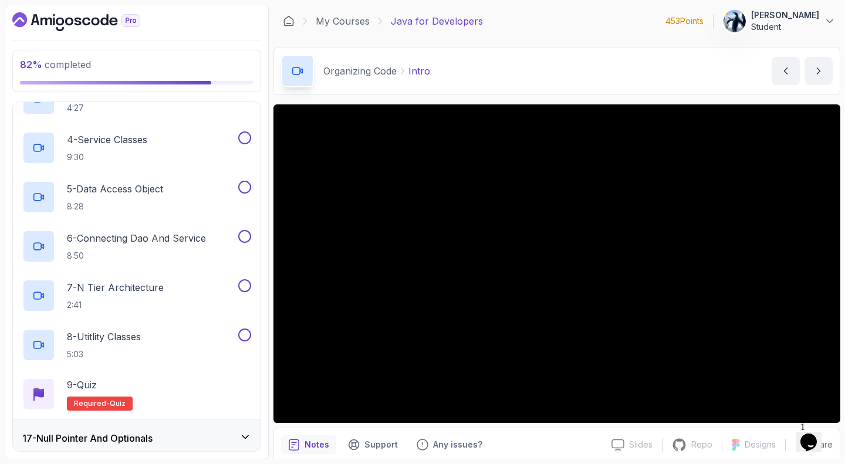
scroll to position [792, 0]
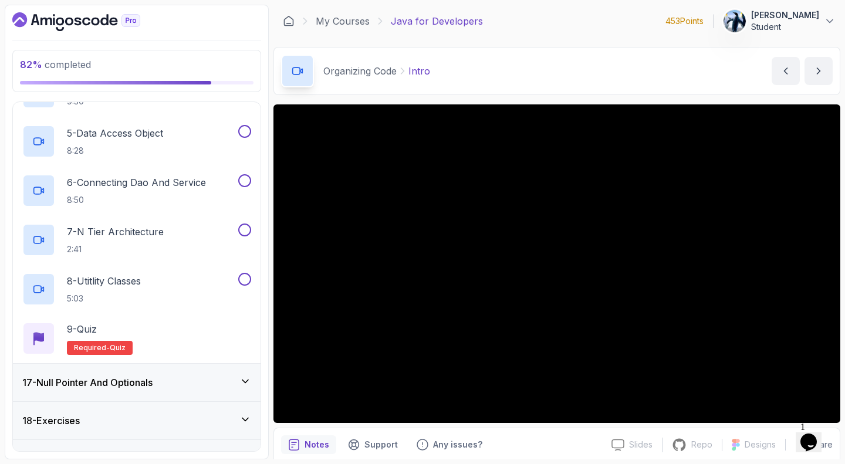
click at [187, 375] on div "17 - Null Pointer And Optionals" at bounding box center [136, 382] width 229 height 14
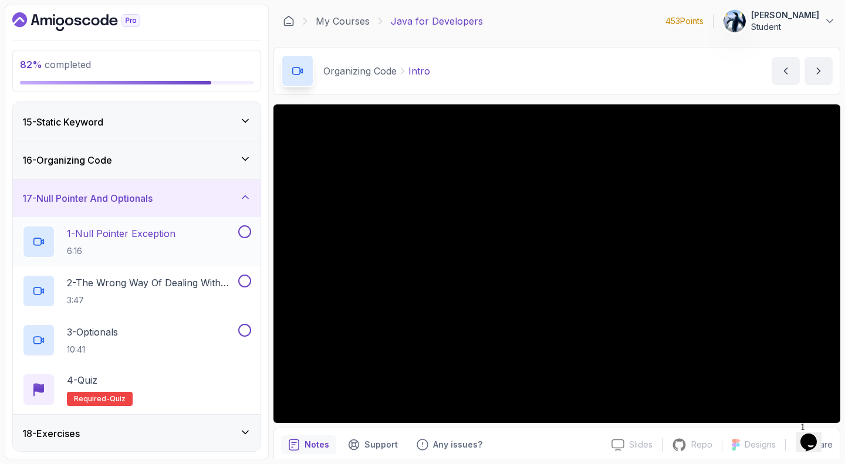
scroll to position [532, 0]
click at [144, 154] on div "16 - Organizing Code" at bounding box center [136, 161] width 229 height 14
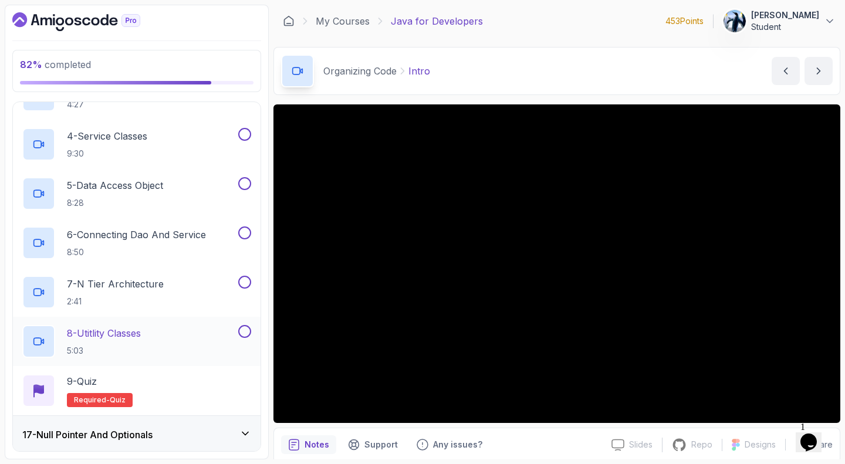
scroll to position [813, 0]
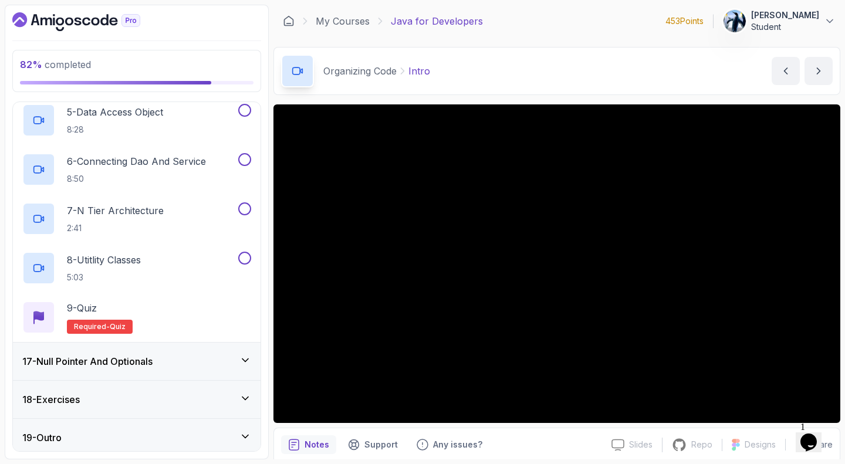
click at [131, 356] on h3 "17 - Null Pointer And Optionals" at bounding box center [87, 361] width 130 height 14
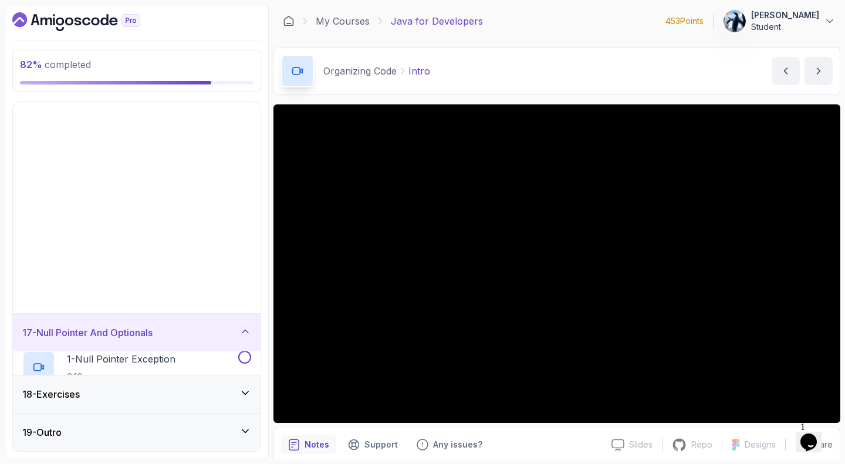
scroll to position [370, 0]
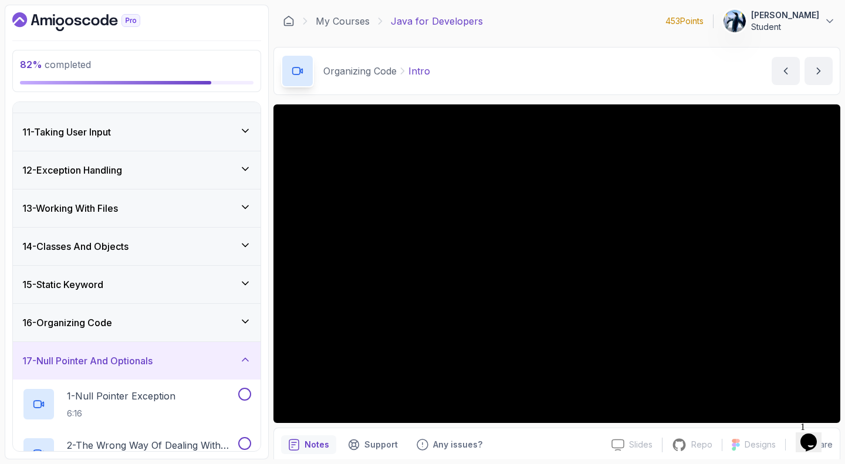
click at [243, 354] on icon at bounding box center [245, 360] width 12 height 12
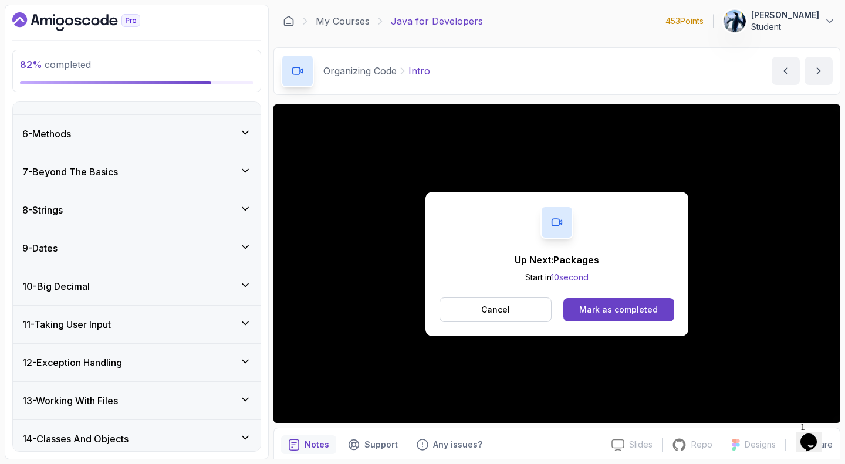
scroll to position [211, 0]
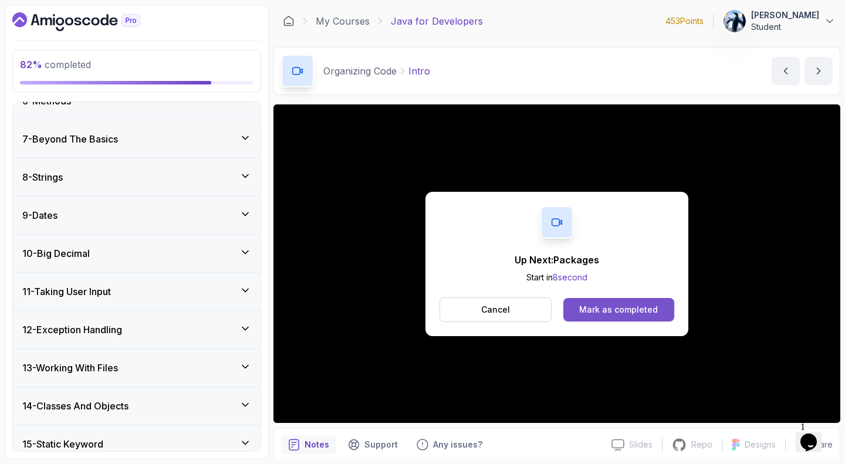
click at [577, 315] on button "Mark as completed" at bounding box center [618, 309] width 111 height 23
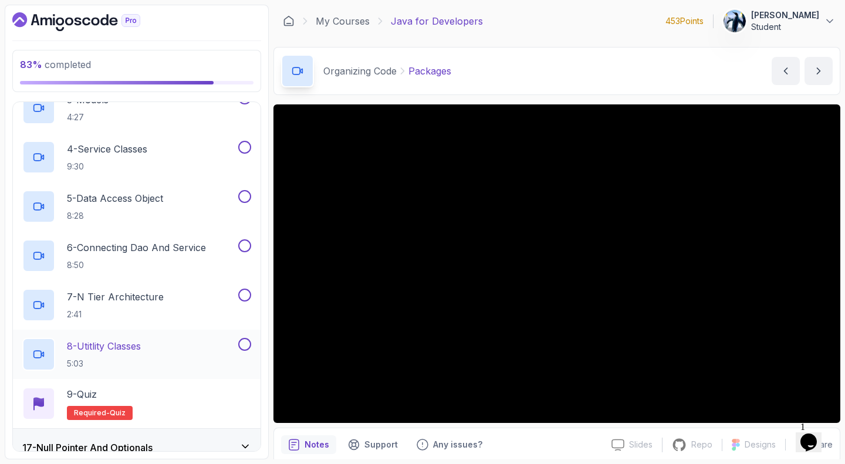
scroll to position [726, 0]
